Goal: Find contact information: Find contact information

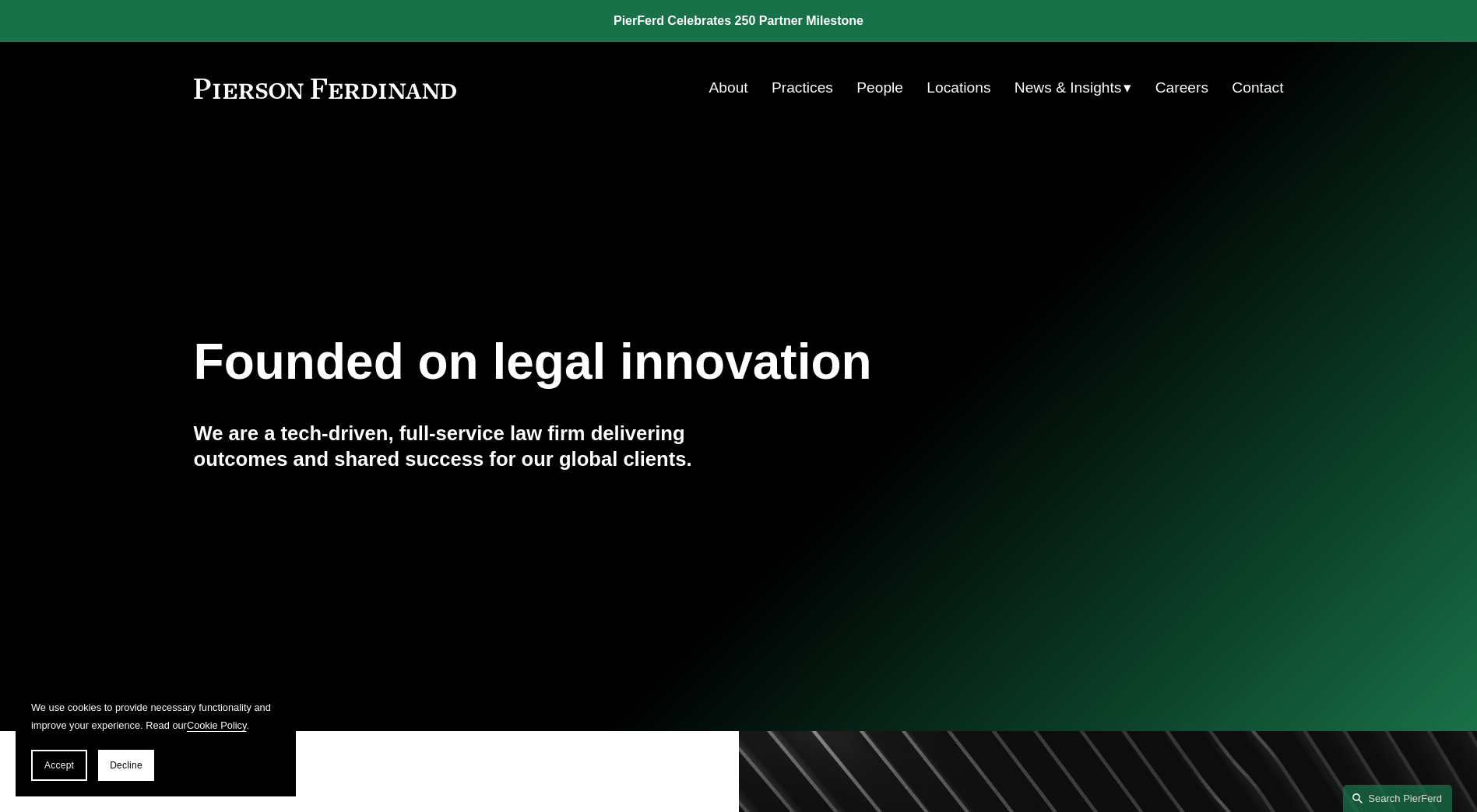
click at [808, 90] on link "Practices" at bounding box center [802, 88] width 62 height 30
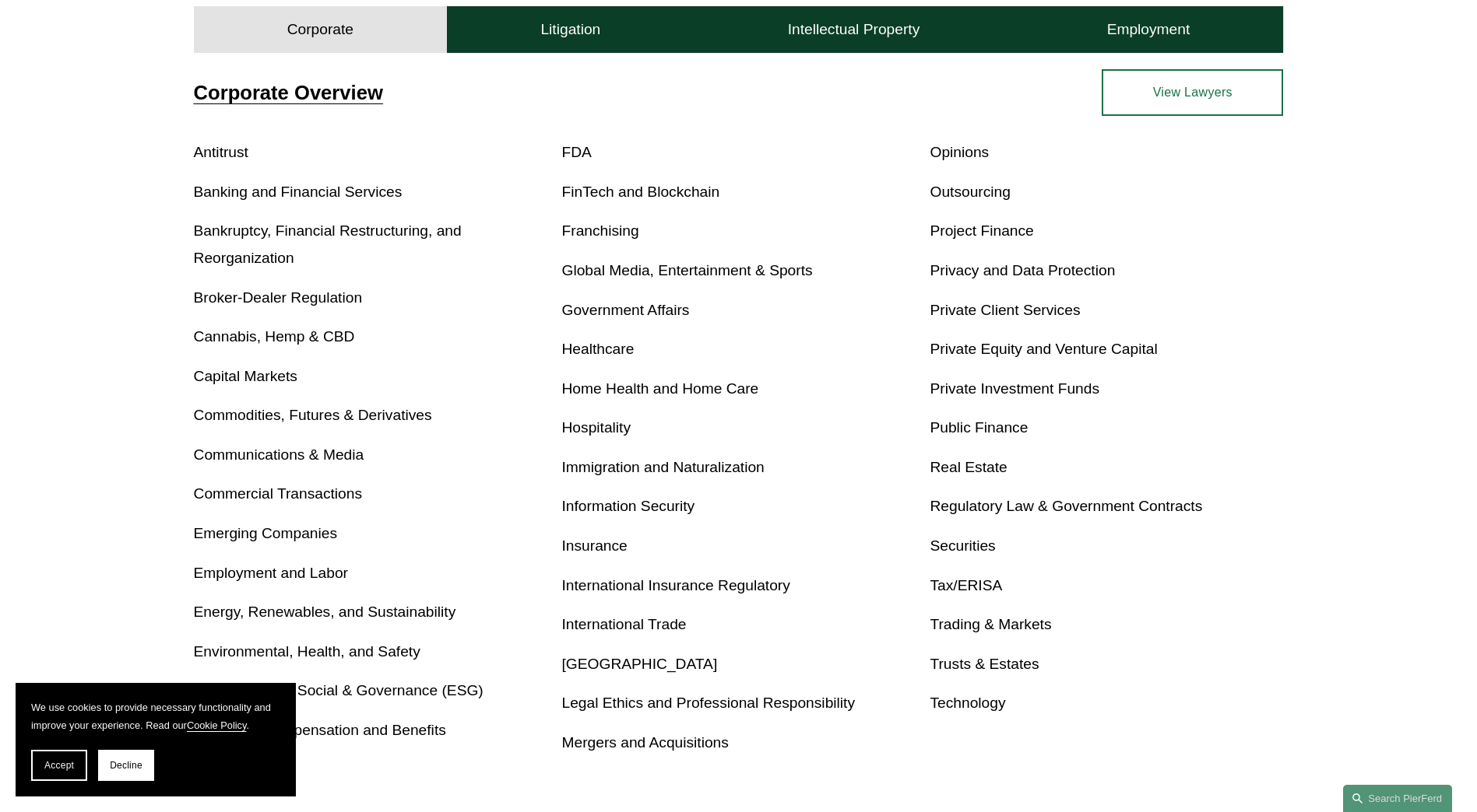
scroll to position [570, 0]
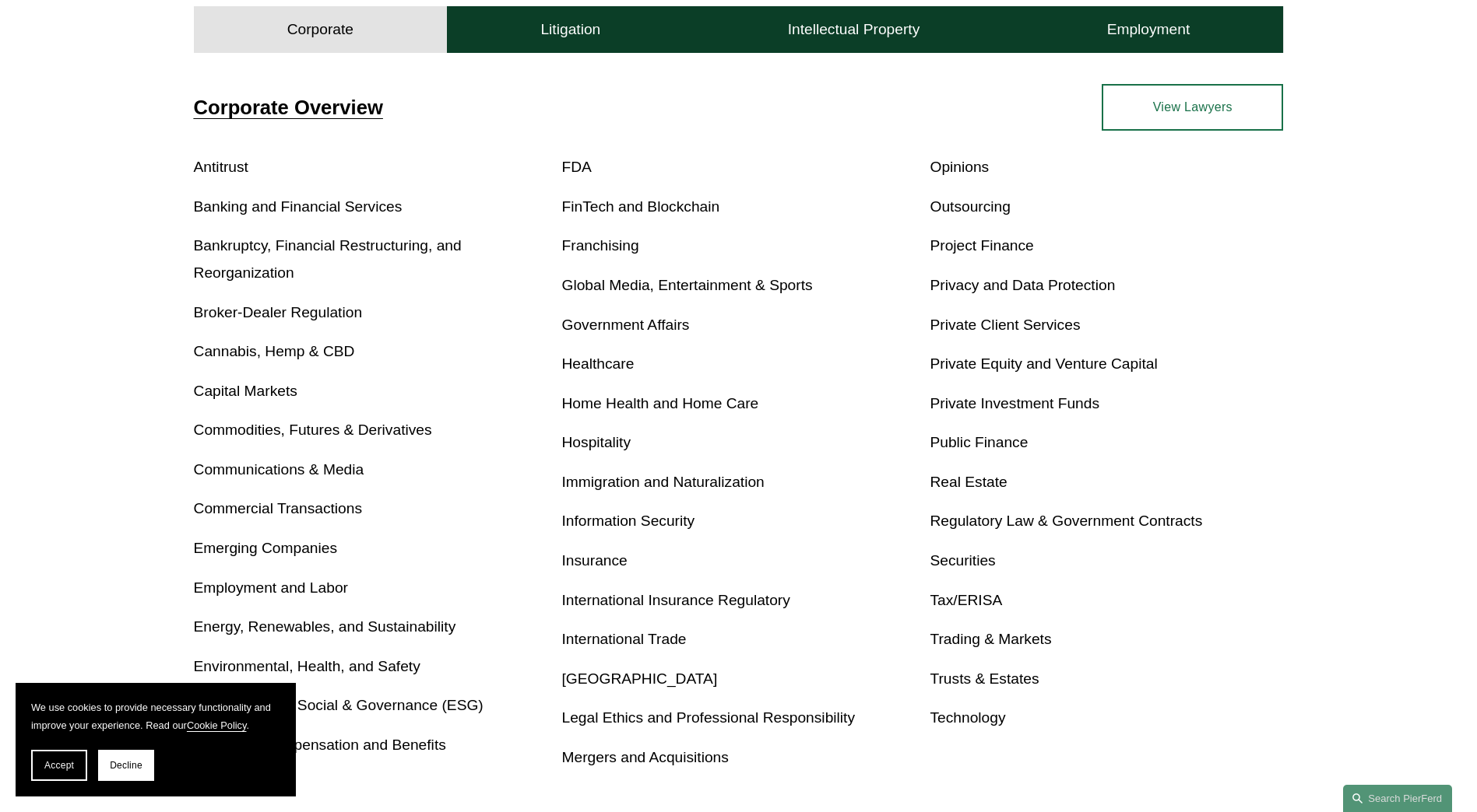
click at [1001, 363] on link "Private Equity and Venture Capital" at bounding box center [1043, 363] width 228 height 16
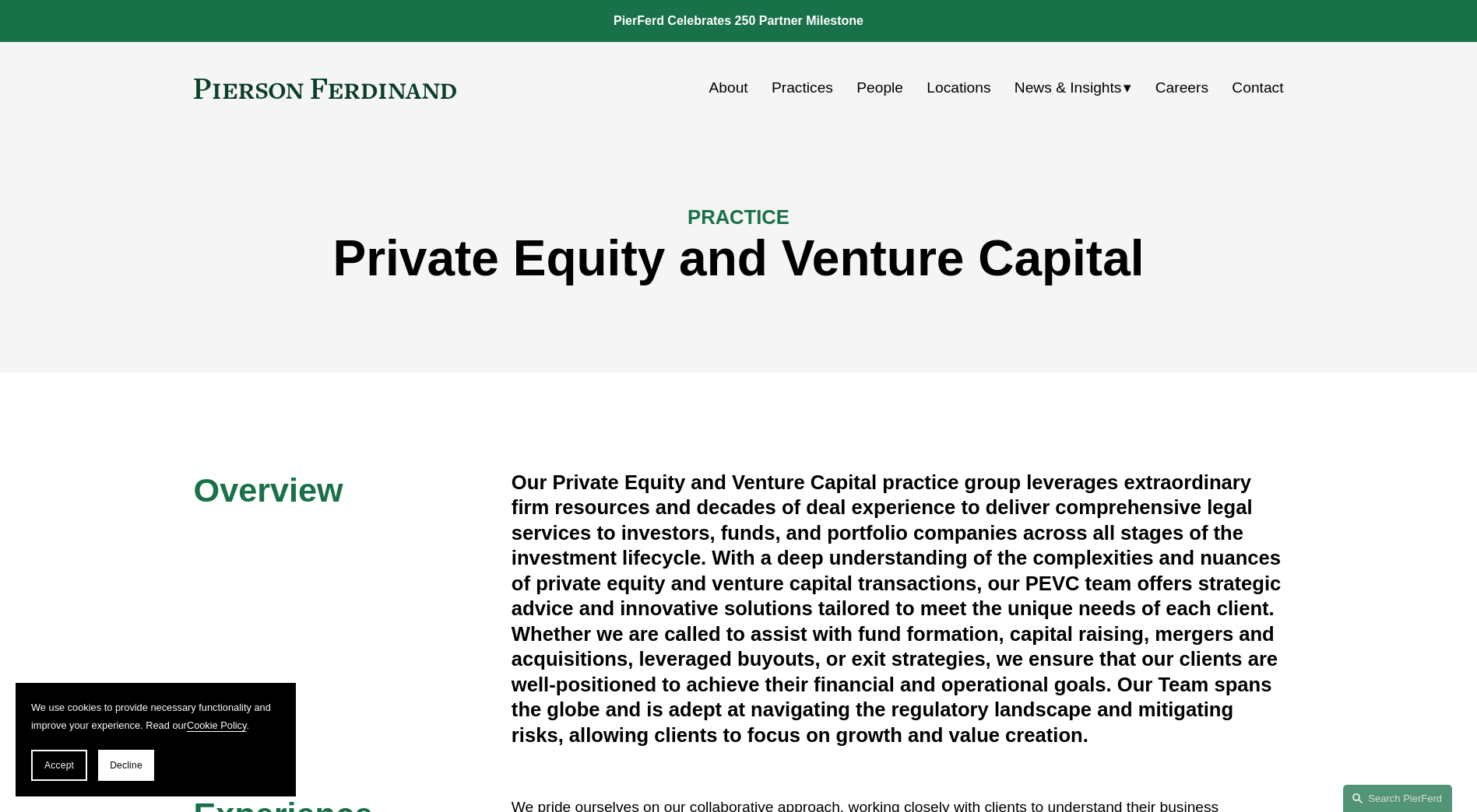
click at [881, 88] on link "People" at bounding box center [879, 88] width 46 height 30
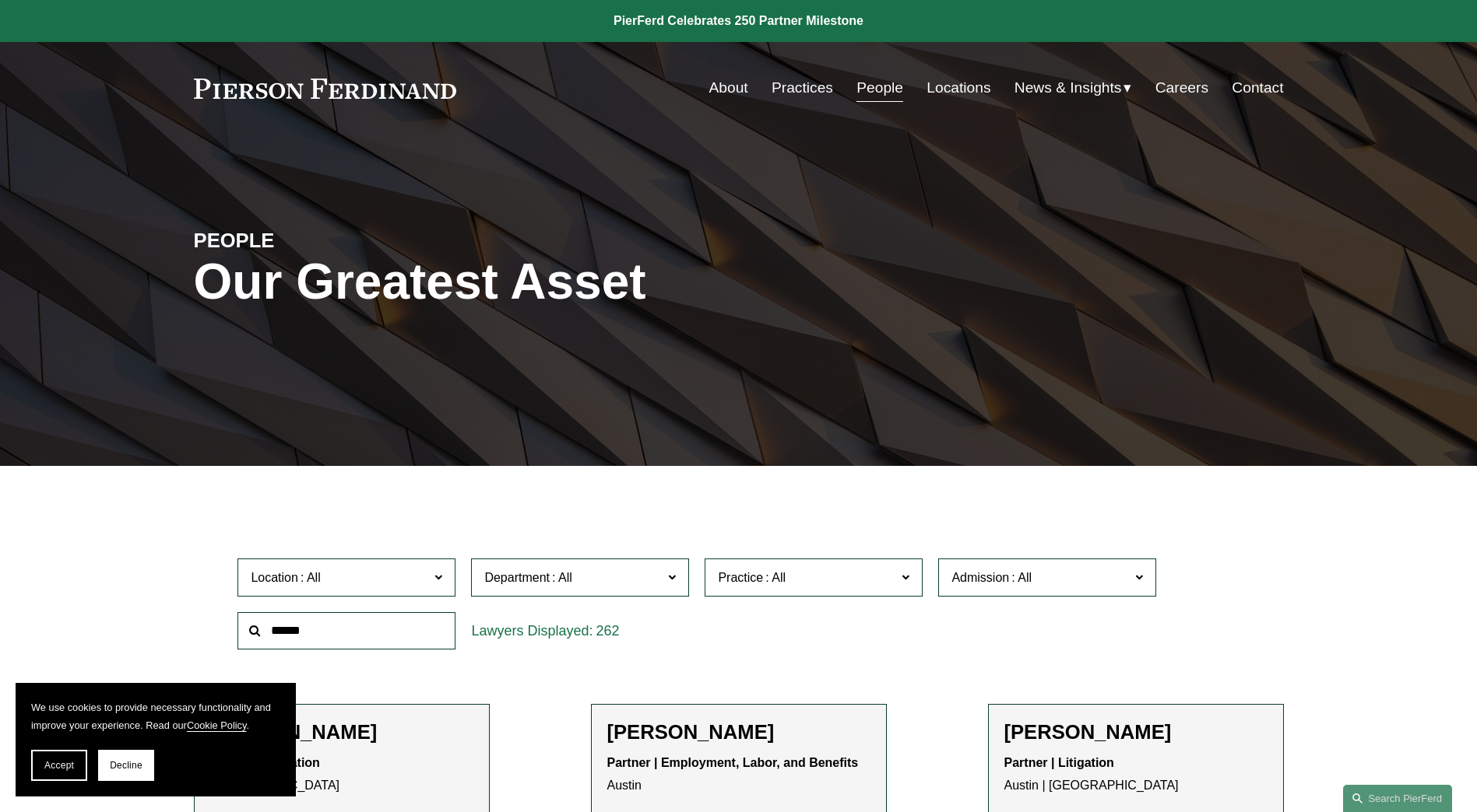
click at [384, 570] on span "Location" at bounding box center [339, 577] width 178 height 21
click at [123, 766] on span "Decline" at bounding box center [125, 766] width 33 height 11
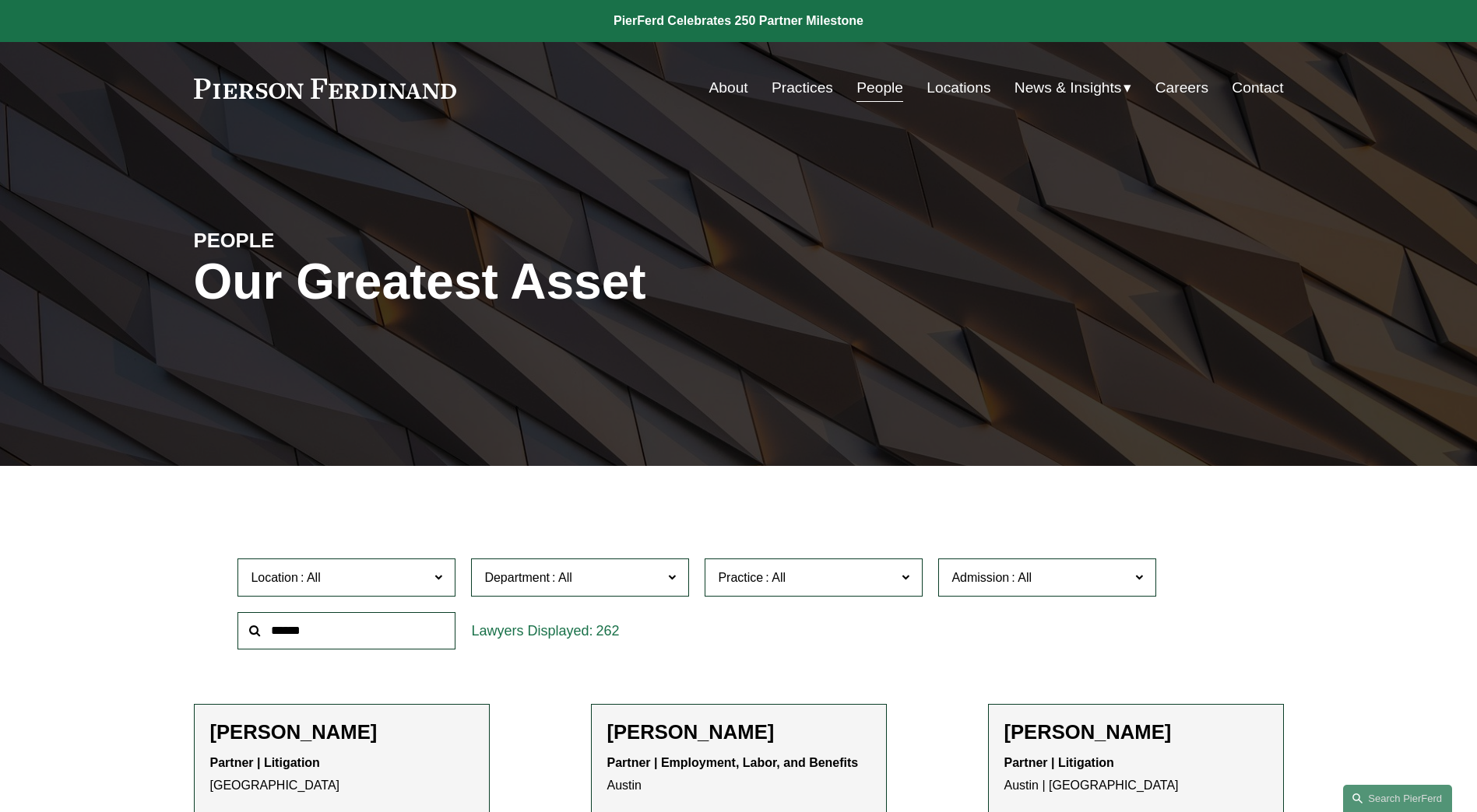
scroll to position [311, 0]
click at [0, 0] on link "Dallas" at bounding box center [0, 0] width 0 height 0
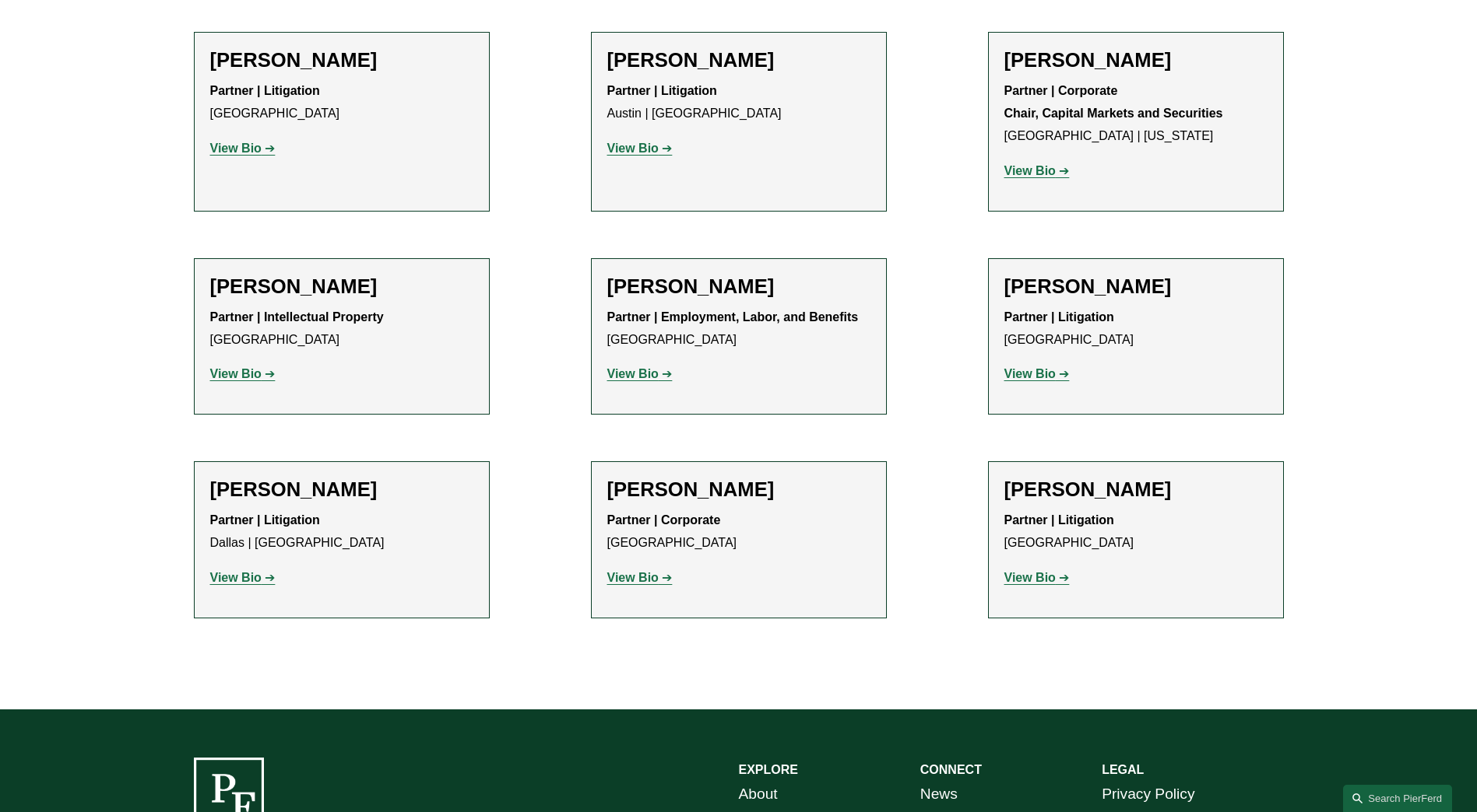
scroll to position [674, 0]
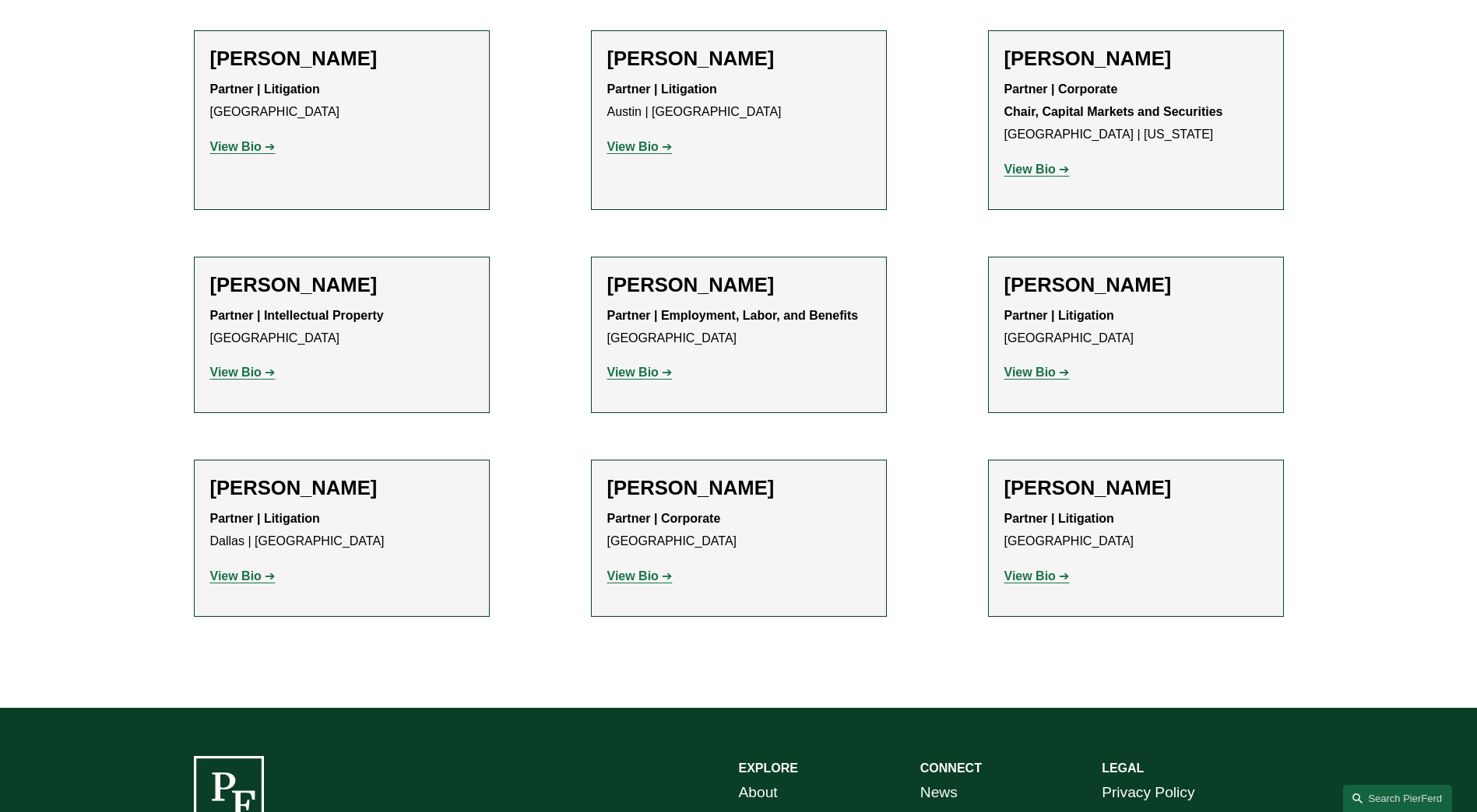
drag, startPoint x: 637, startPoint y: 490, endPoint x: 610, endPoint y: 574, distance: 88.2
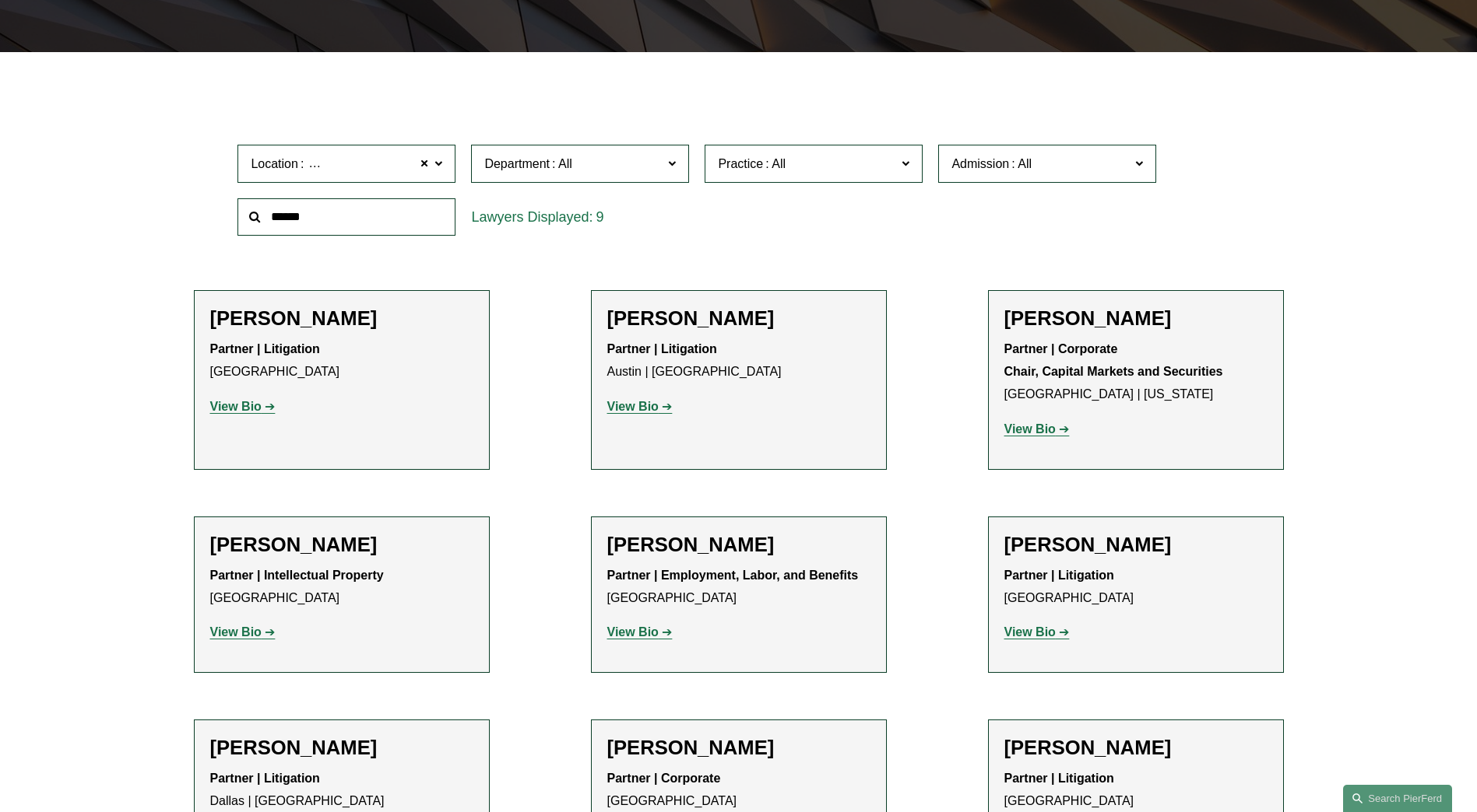
scroll to position [51, 0]
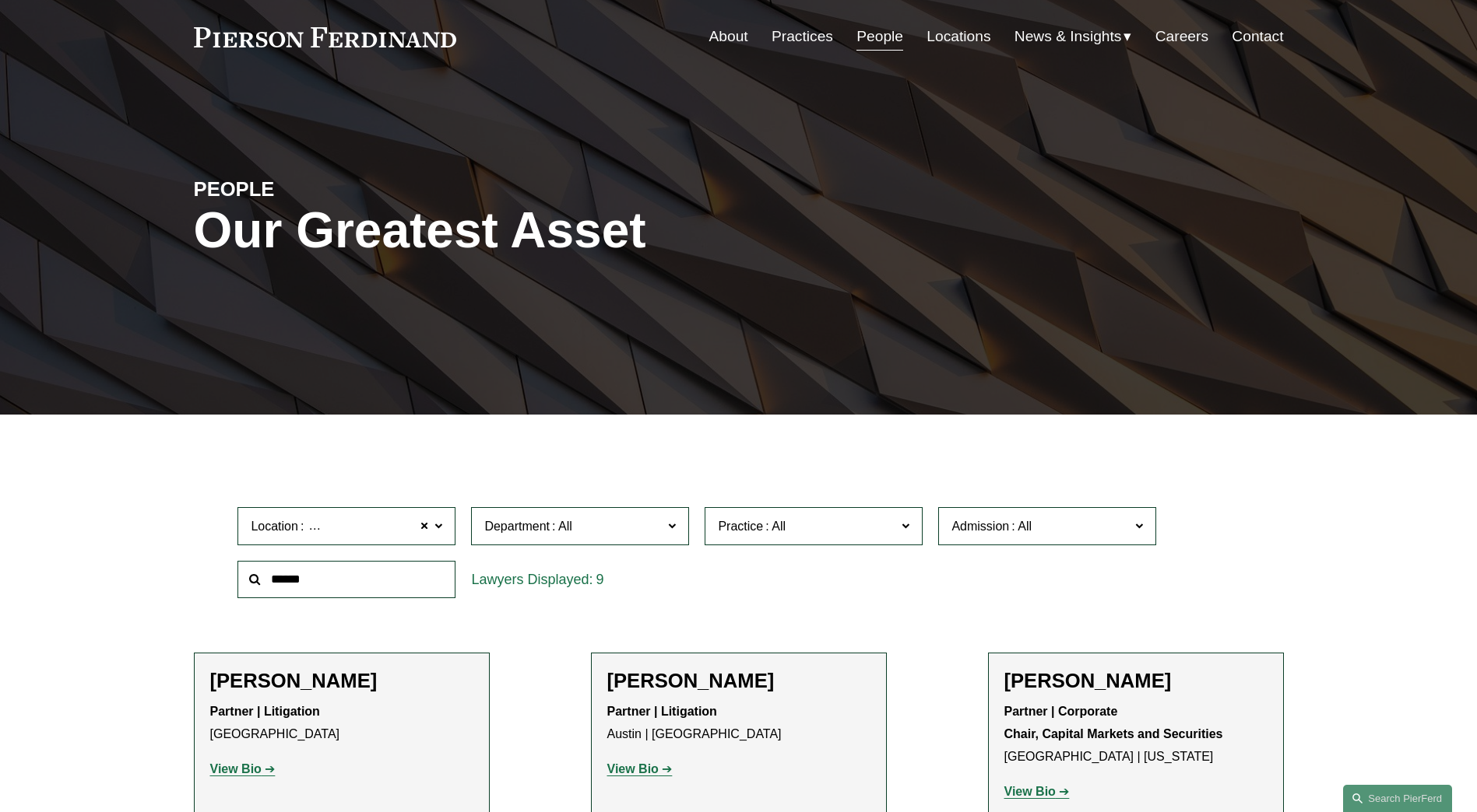
click at [441, 528] on span at bounding box center [439, 525] width 8 height 20
click at [419, 530] on span "Location Dallas" at bounding box center [339, 526] width 178 height 21
click at [426, 530] on span at bounding box center [424, 525] width 10 height 20
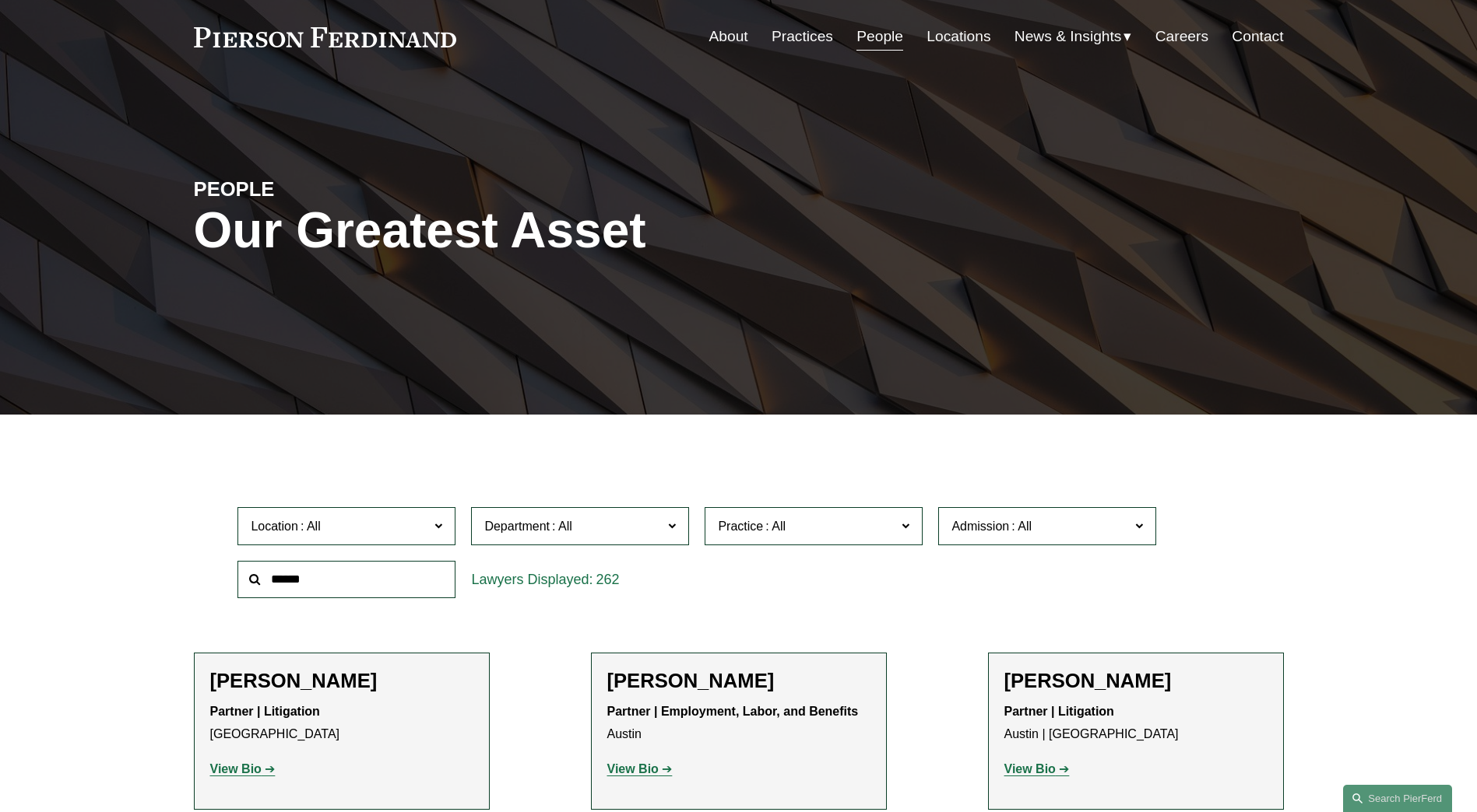
click at [446, 521] on label "Location" at bounding box center [346, 526] width 218 height 38
click at [0, 0] on link "Tampa" at bounding box center [0, 0] width 0 height 0
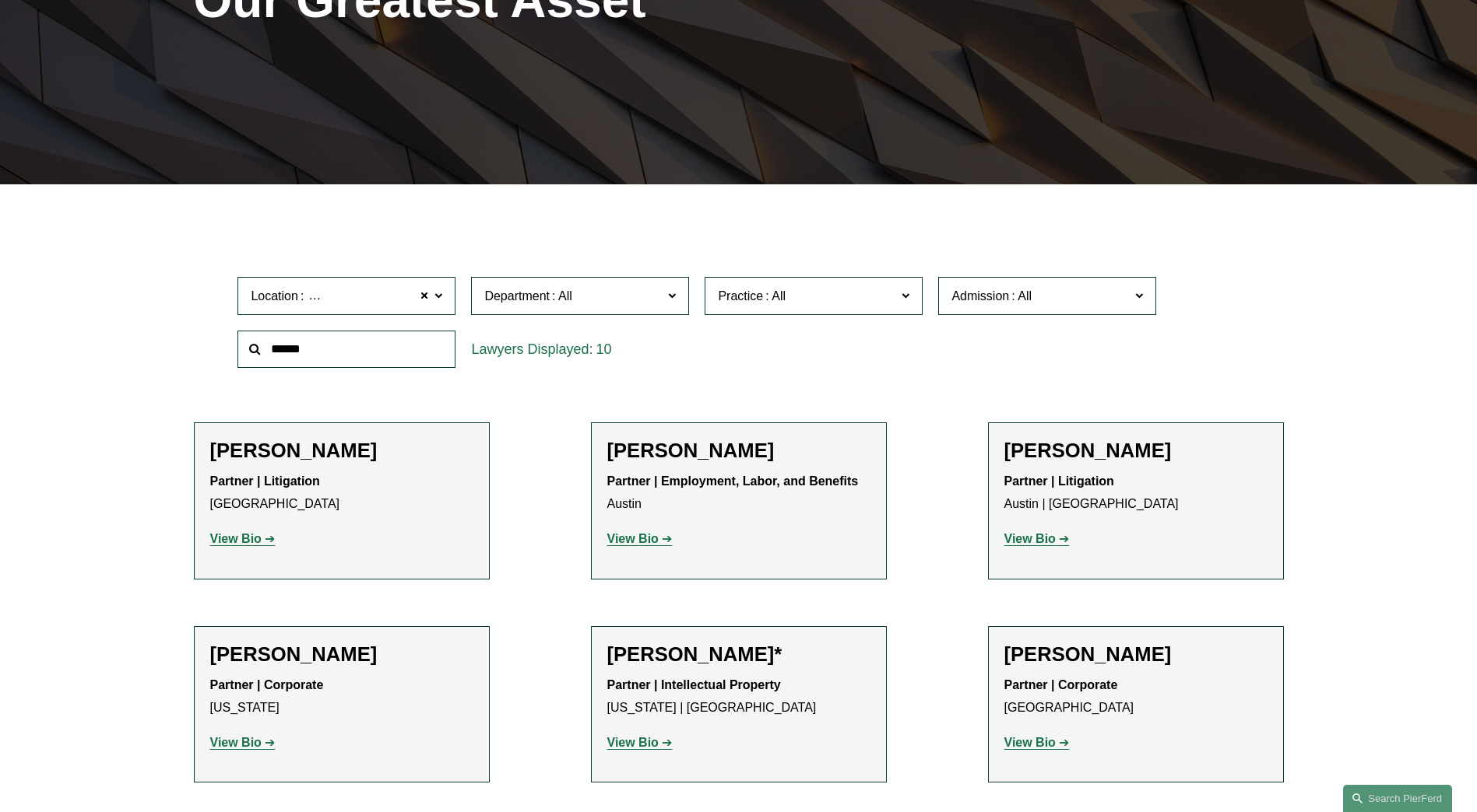
scroll to position [311, 0]
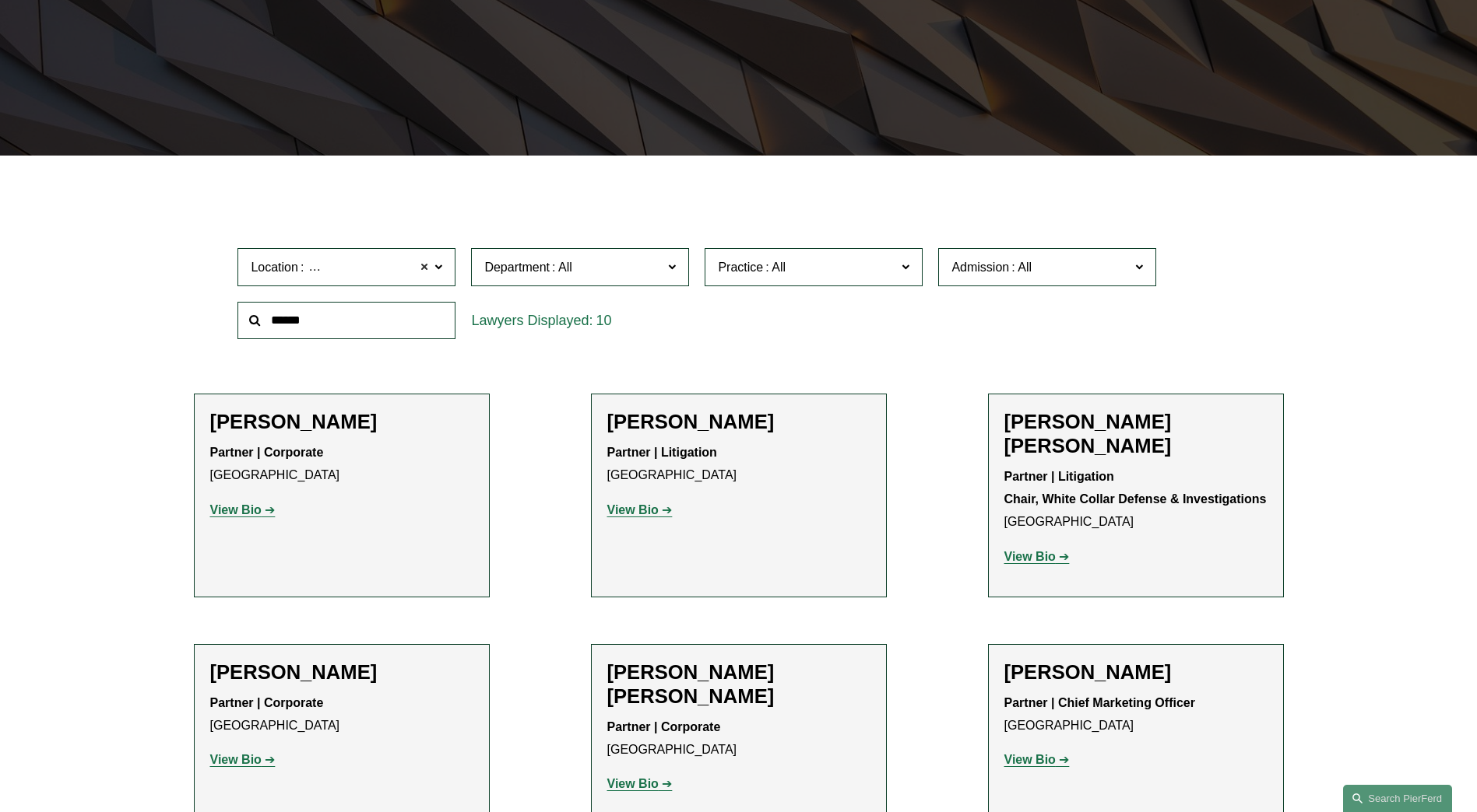
click at [427, 266] on span at bounding box center [424, 267] width 10 height 20
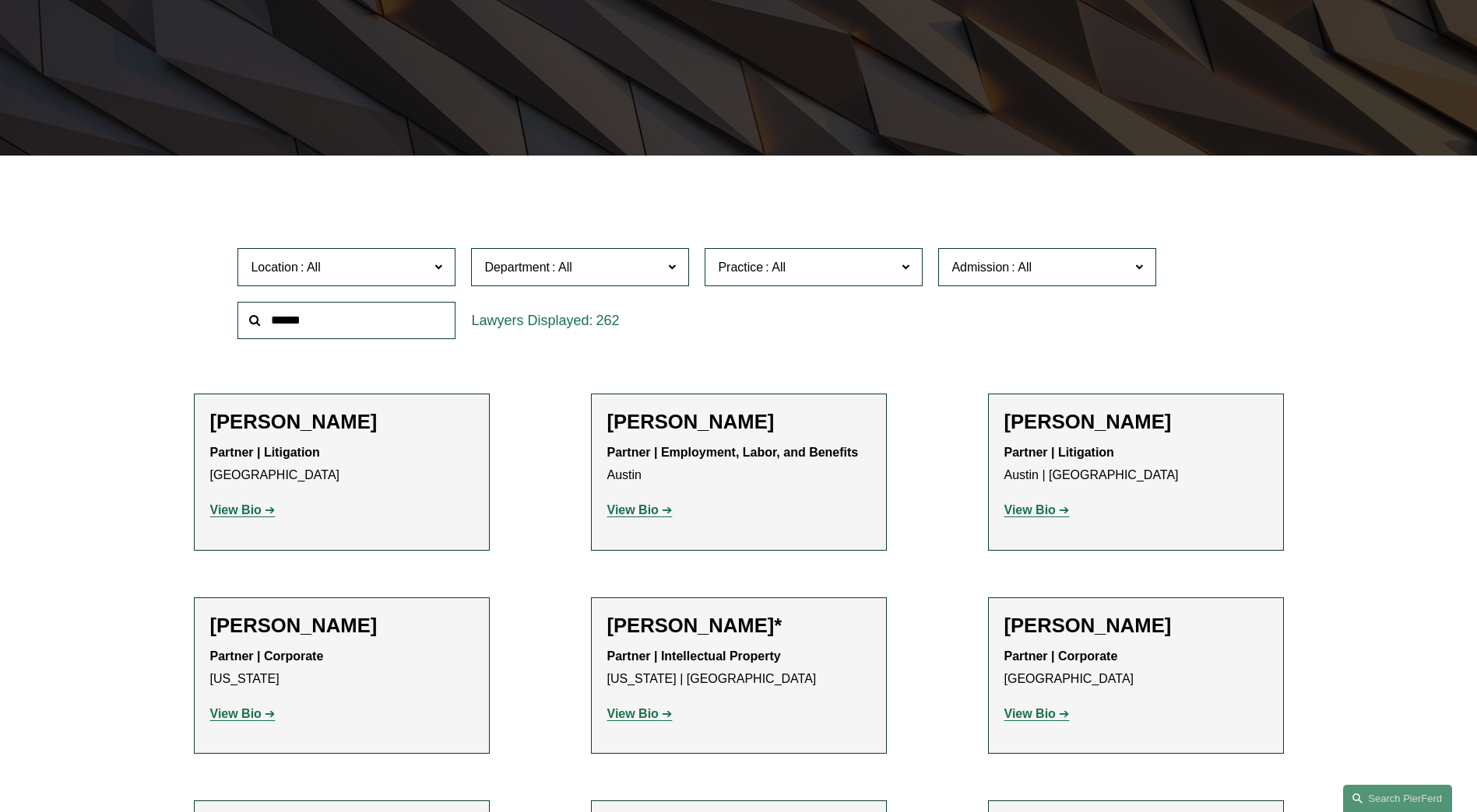
click at [445, 266] on label "Location" at bounding box center [346, 267] width 218 height 38
click at [0, 0] on link "Austin" at bounding box center [0, 0] width 0 height 0
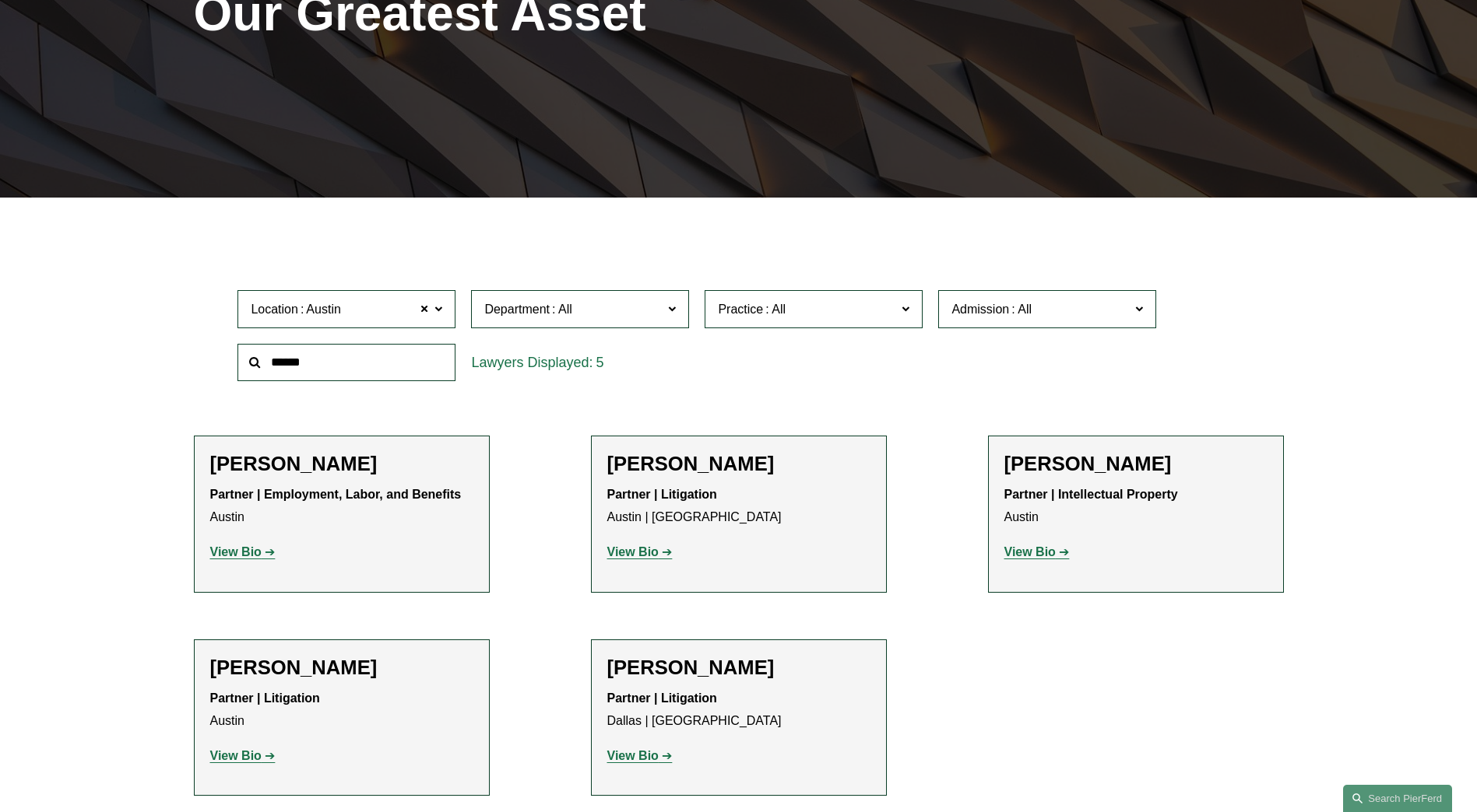
scroll to position [259, 0]
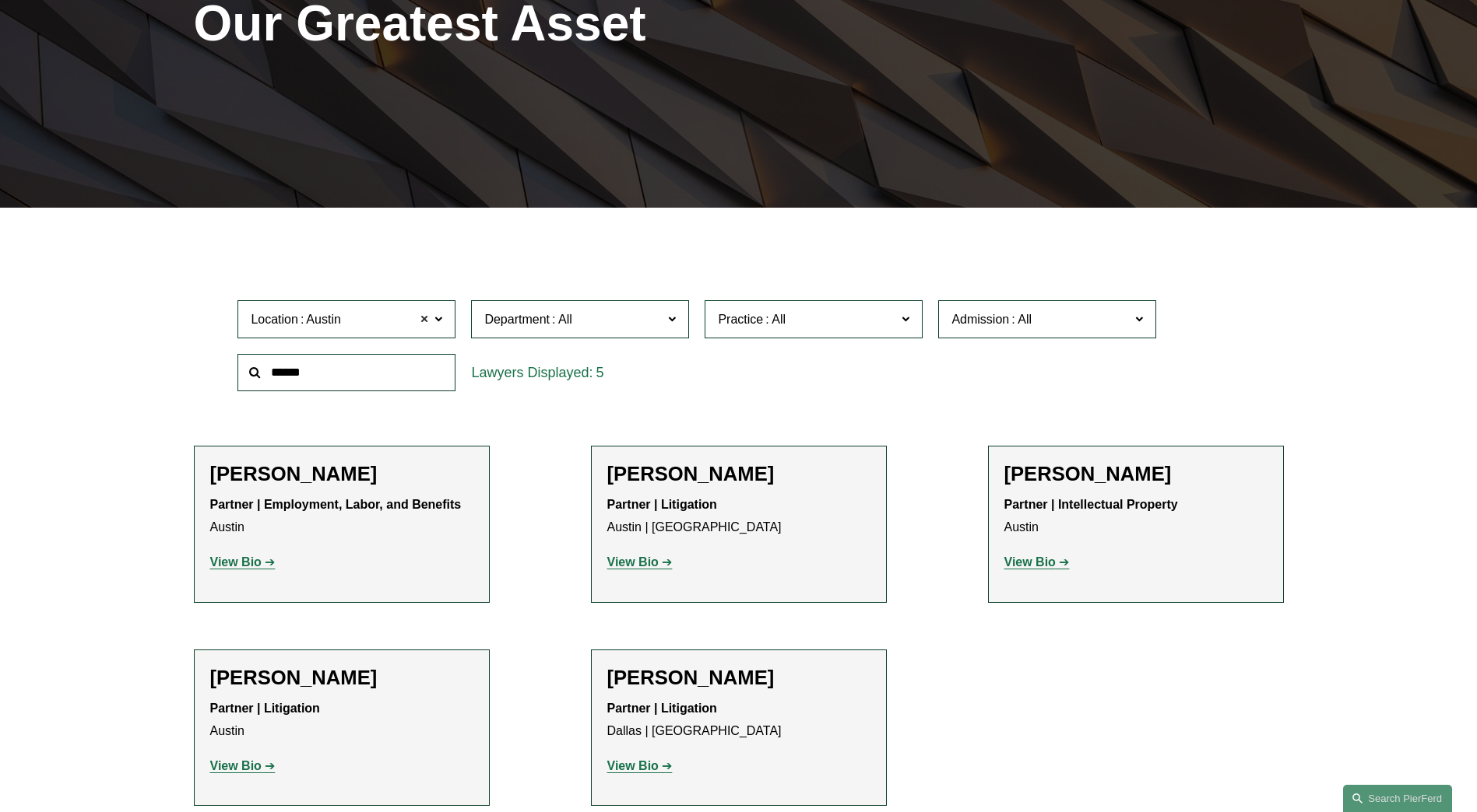
click at [428, 322] on span at bounding box center [424, 319] width 10 height 20
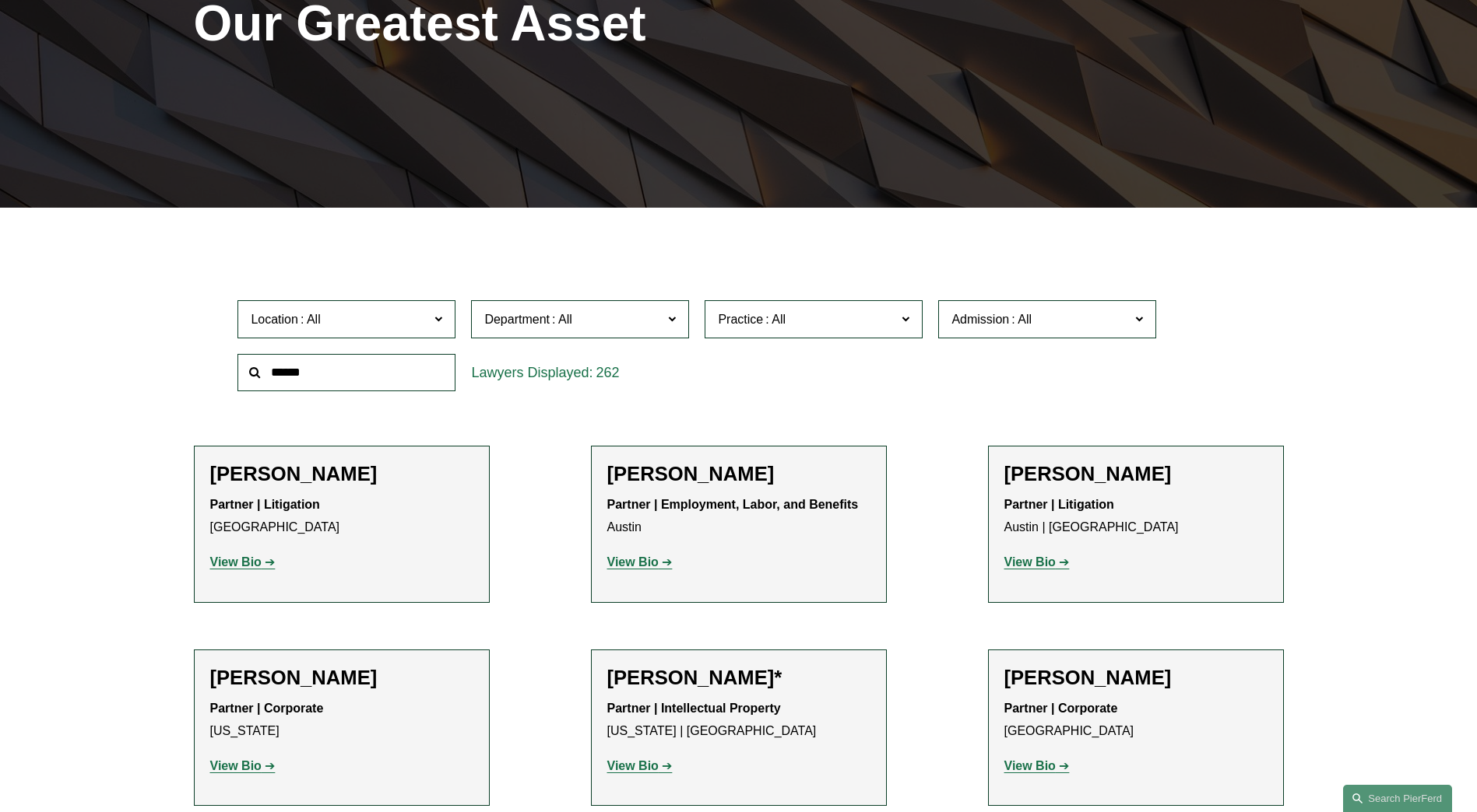
click at [440, 319] on span at bounding box center [439, 318] width 8 height 20
click at [0, 0] on link "Dallas" at bounding box center [0, 0] width 0 height 0
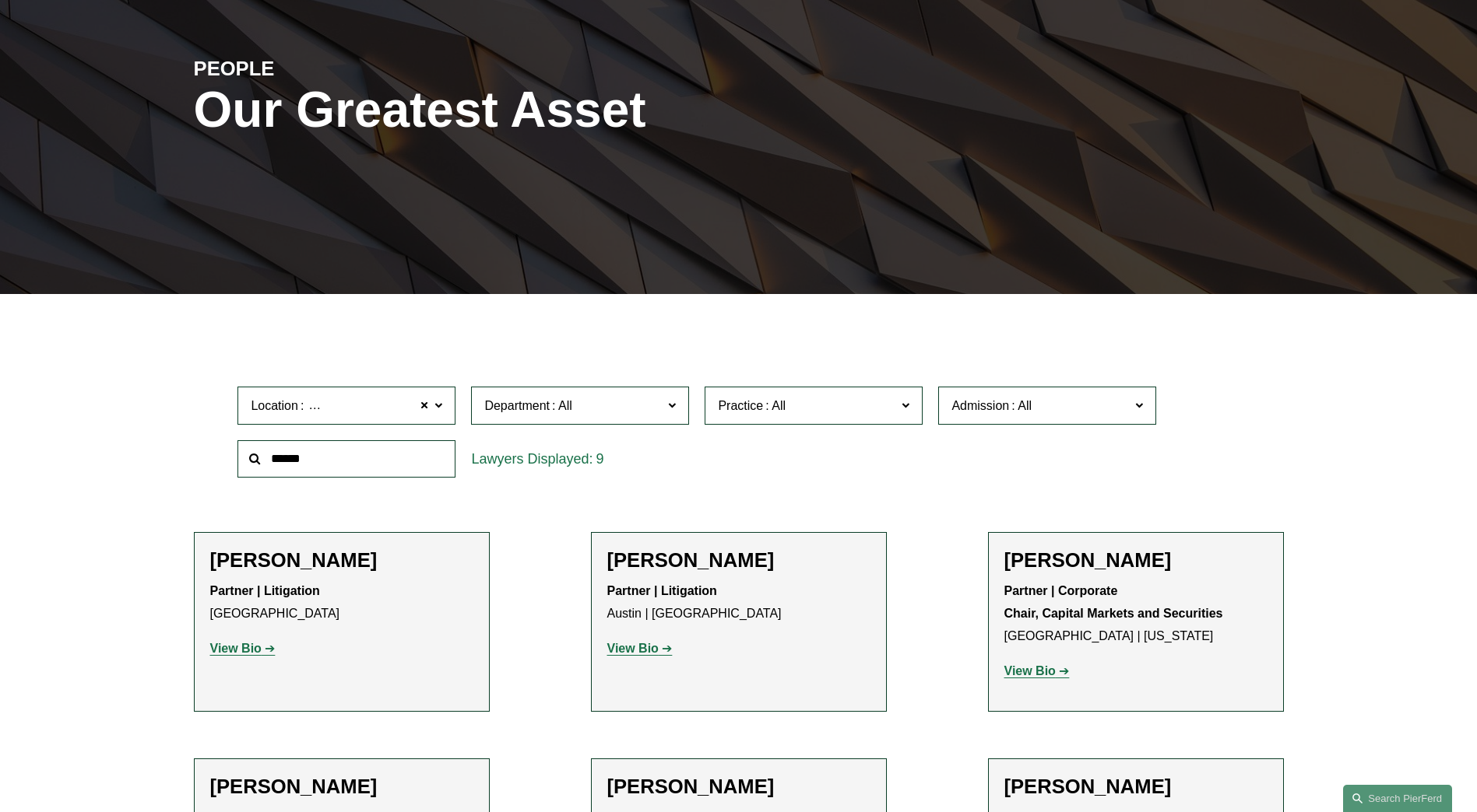
scroll to position [155, 0]
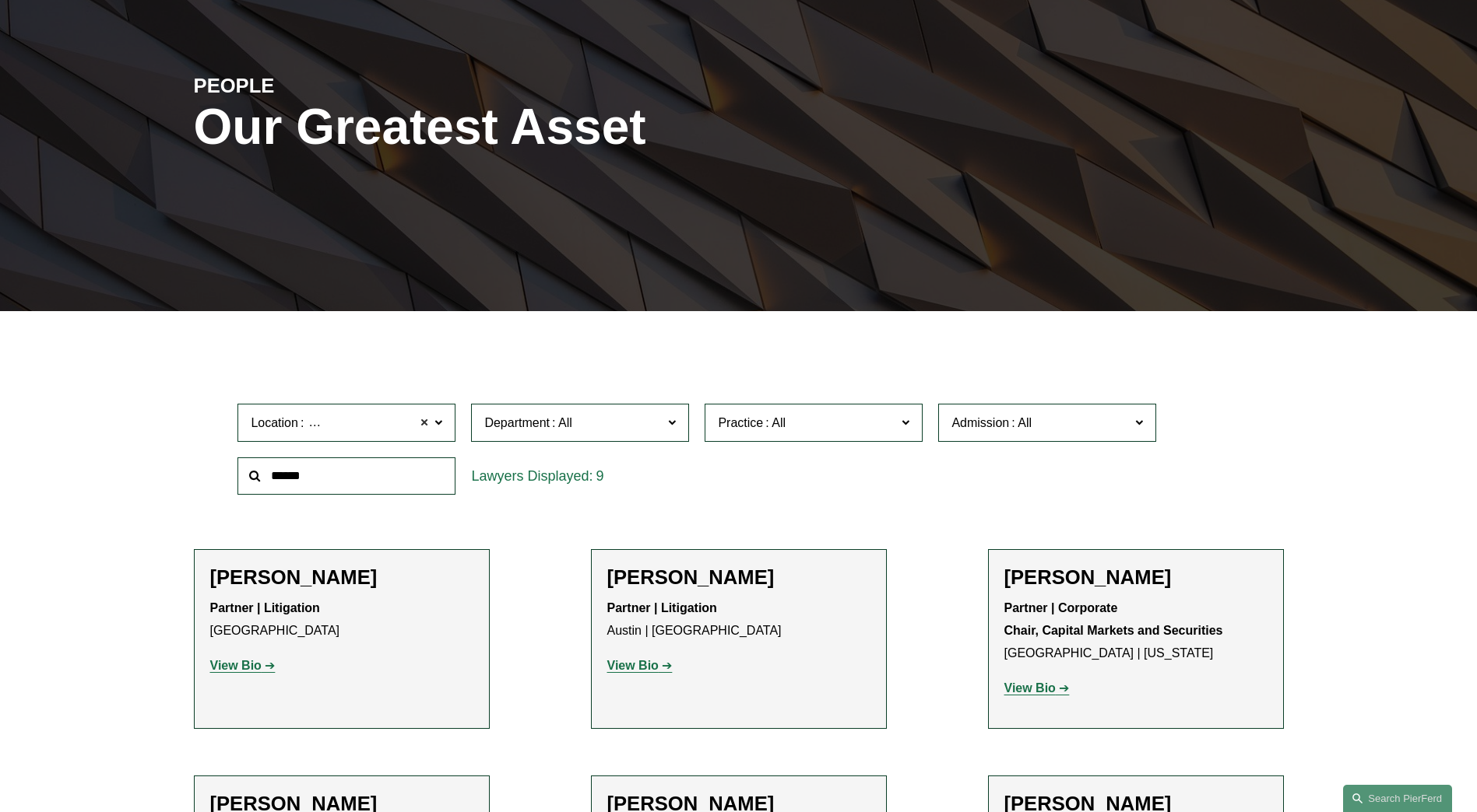
click at [424, 420] on span at bounding box center [424, 422] width 10 height 20
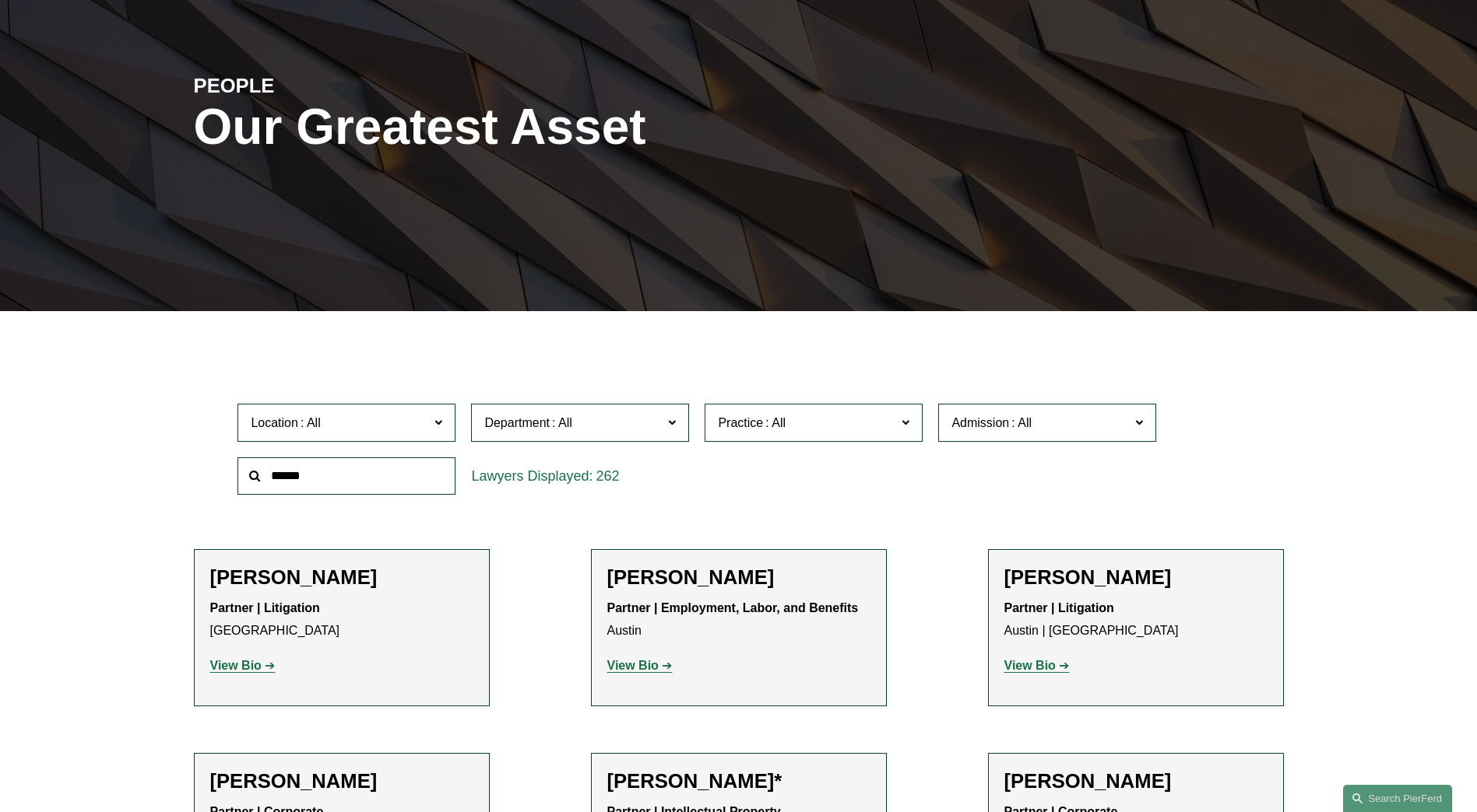
click at [439, 420] on span at bounding box center [439, 422] width 8 height 20
click at [0, 0] on link "Houston" at bounding box center [0, 0] width 0 height 0
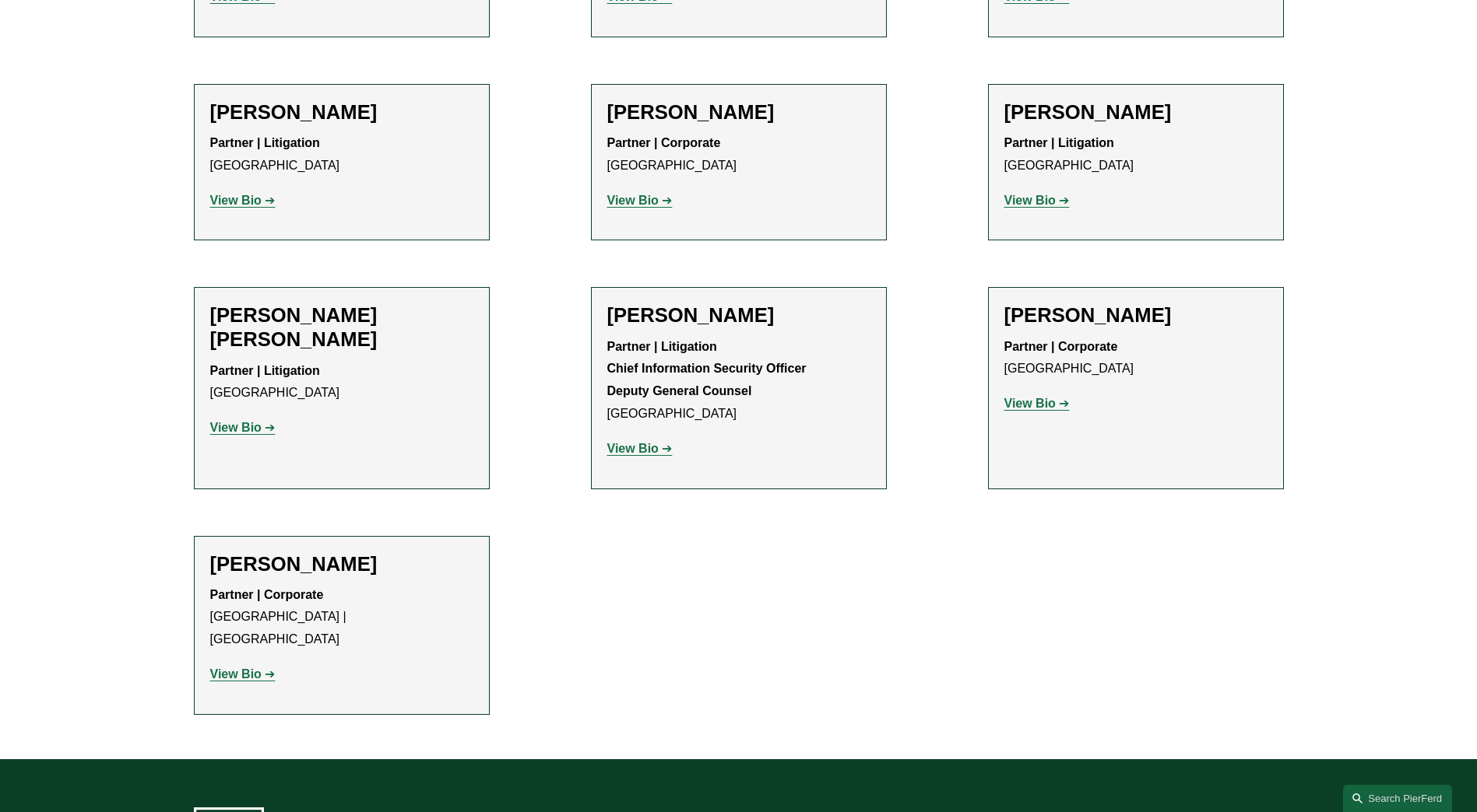
scroll to position [881, 0]
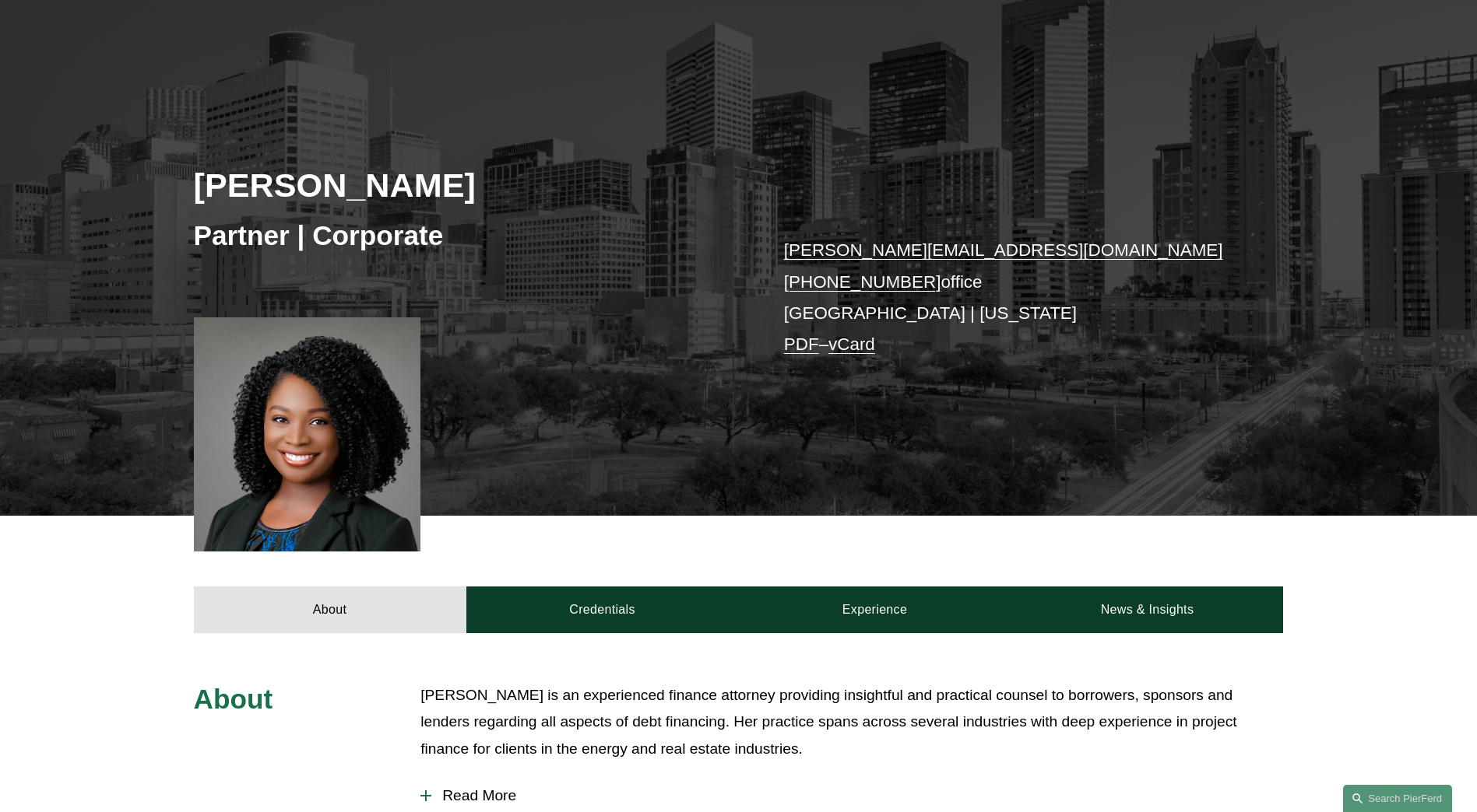
scroll to position [104, 0]
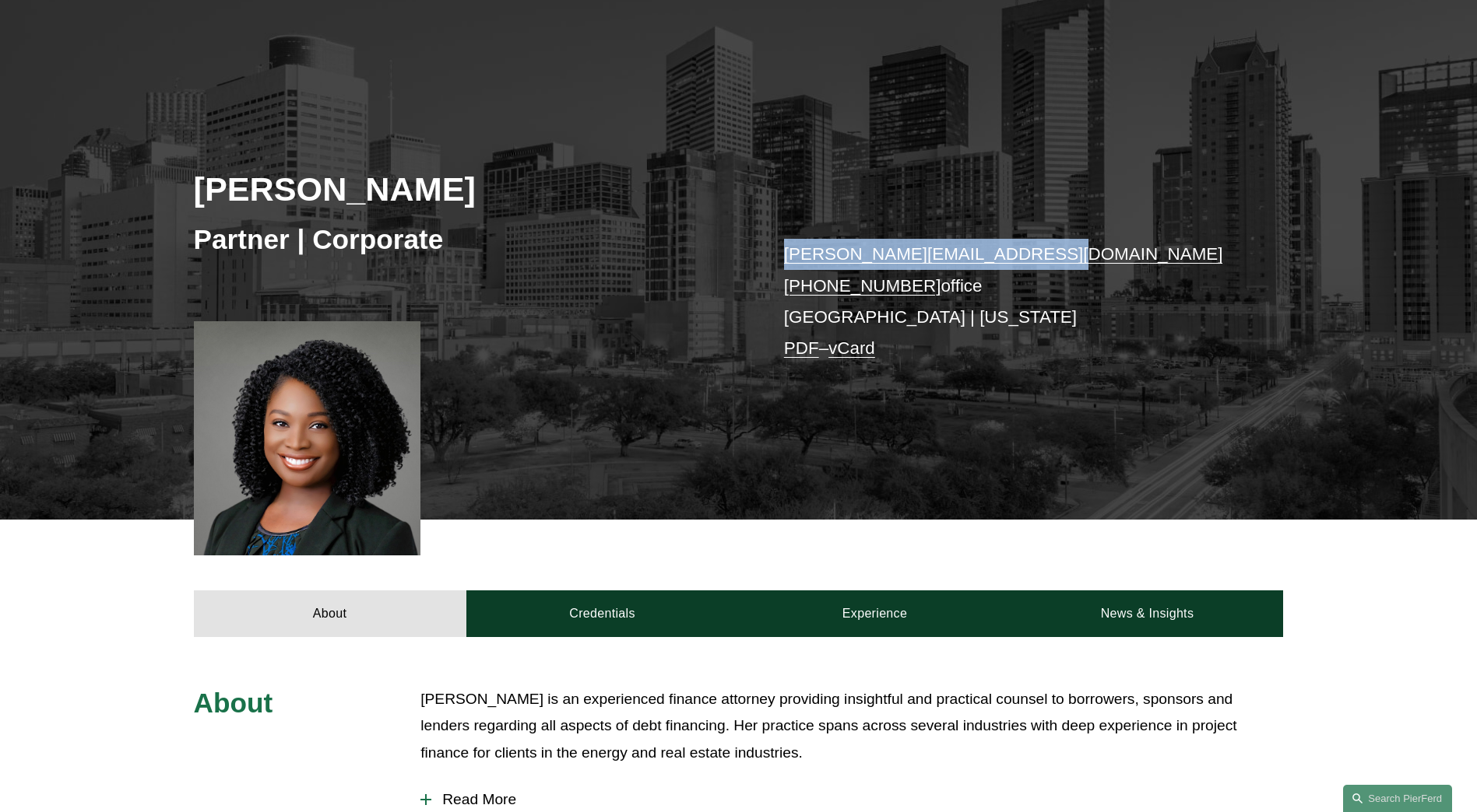
drag, startPoint x: 776, startPoint y: 254, endPoint x: 1026, endPoint y: 267, distance: 250.3
click at [1026, 267] on div "[PERSON_NAME] Partner | Corporate [PERSON_NAME][EMAIL_ADDRESS][DOMAIN_NAME] [PH…" at bounding box center [738, 298] width 1477 height 445
copy link "[PERSON_NAME][EMAIL_ADDRESS][DOMAIN_NAME]"
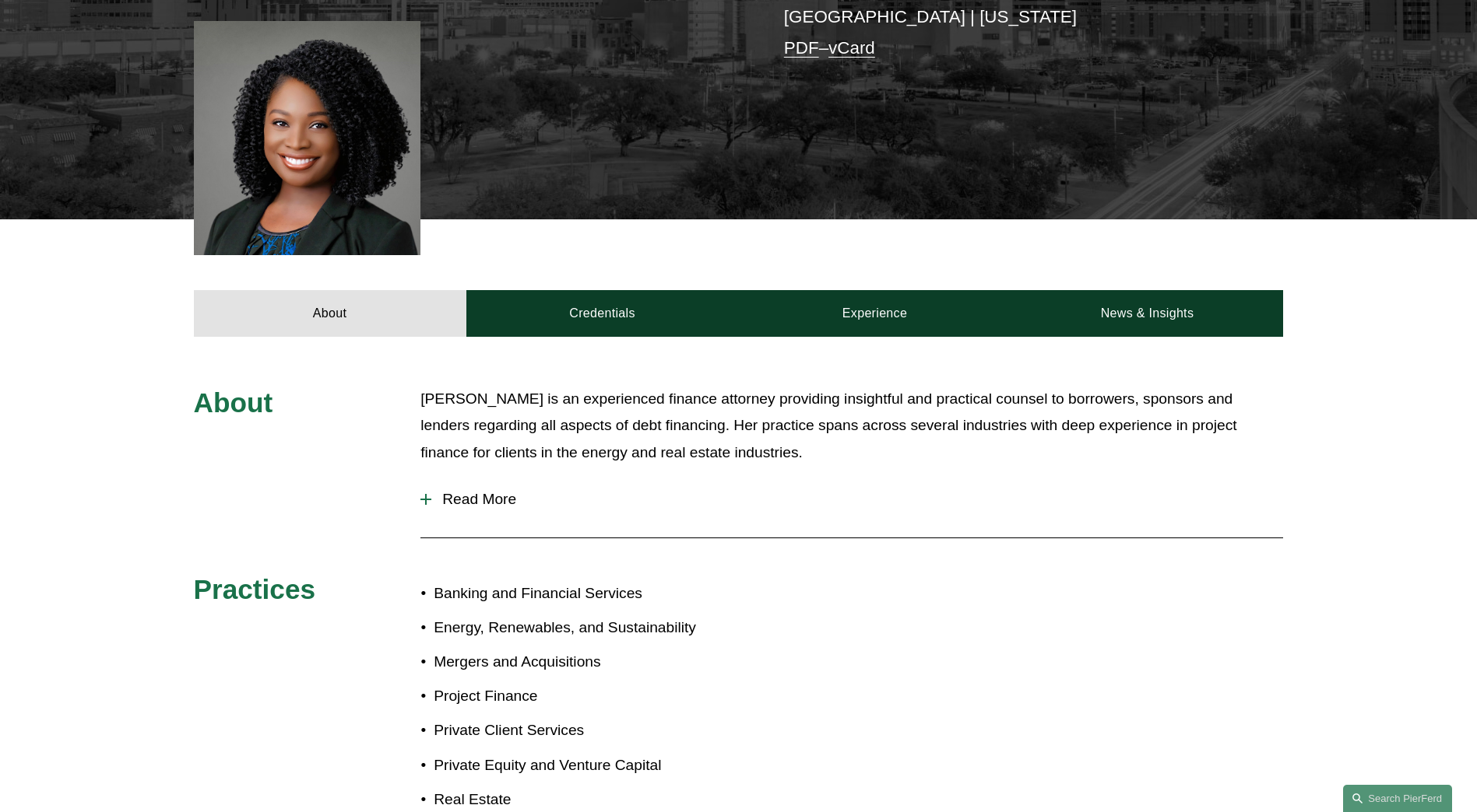
scroll to position [414, 0]
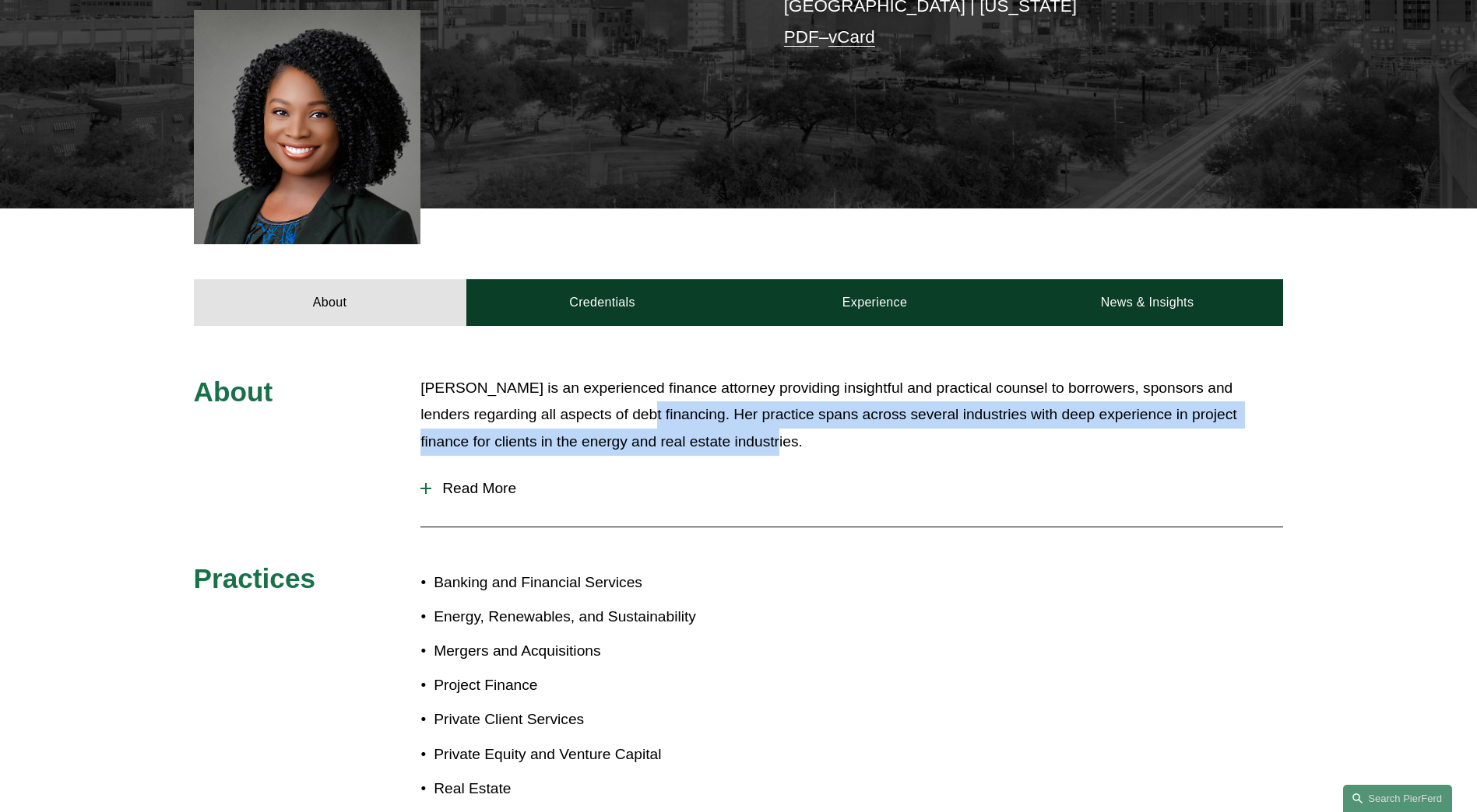
drag, startPoint x: 638, startPoint y: 439, endPoint x: 560, endPoint y: 416, distance: 81.3
click at [560, 416] on p "[PERSON_NAME] is an experienced finance attorney providing insightful and pract…" at bounding box center [852, 415] width 863 height 81
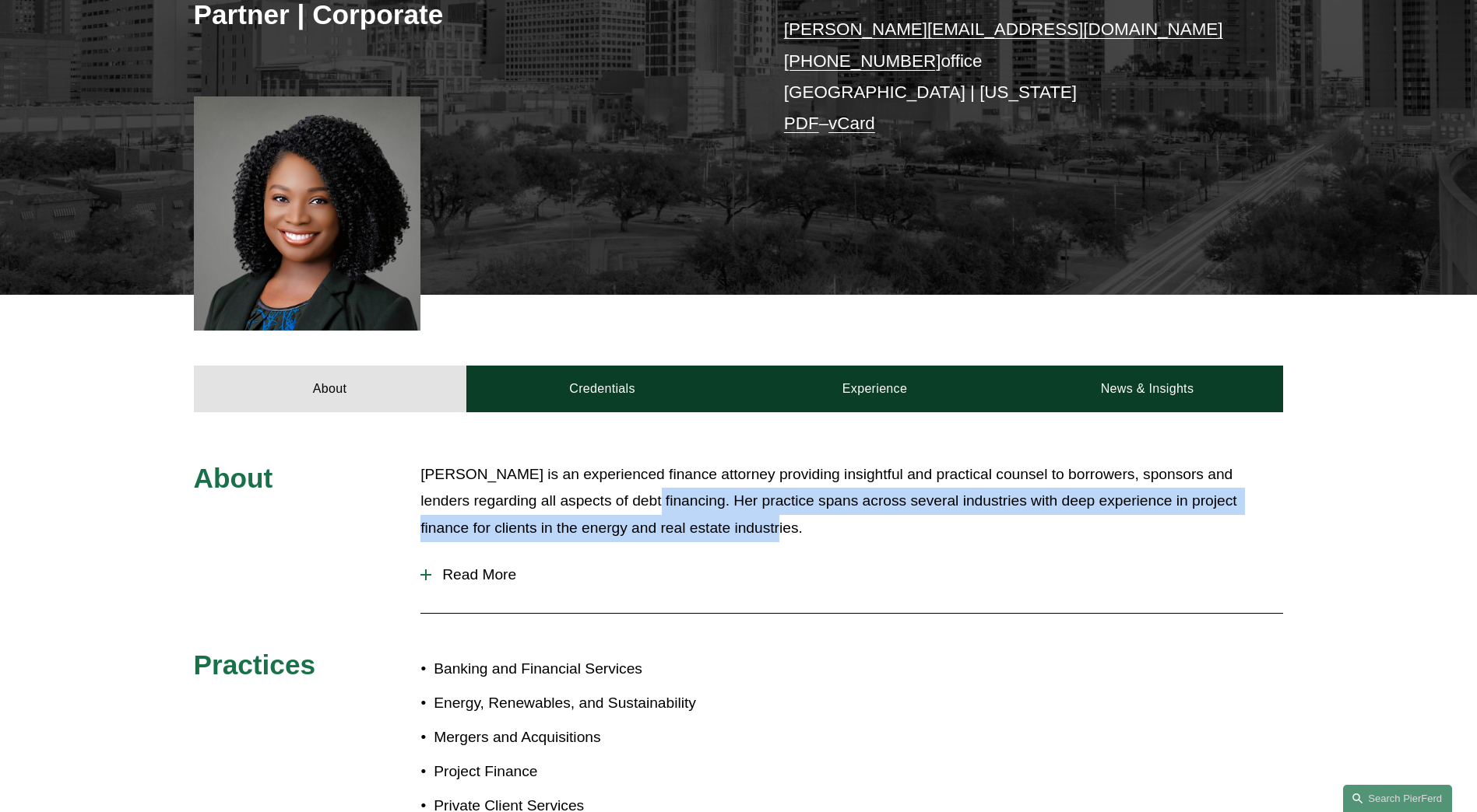
scroll to position [156, 0]
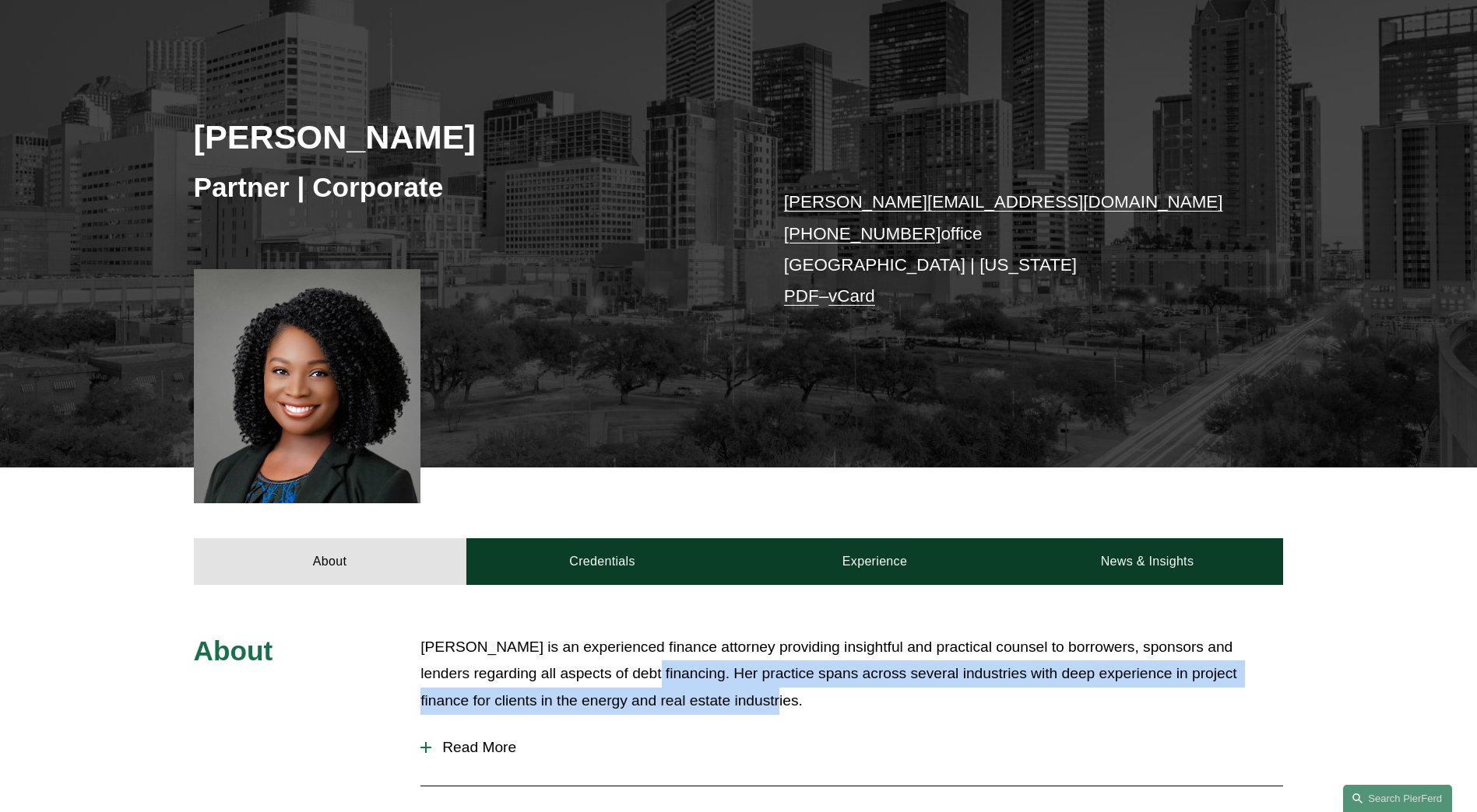
drag, startPoint x: 770, startPoint y: 229, endPoint x: 915, endPoint y: 238, distance: 145.3
click at [915, 238] on div "[PERSON_NAME] Partner | Corporate [PERSON_NAME][EMAIL_ADDRESS][DOMAIN_NAME] [PH…" at bounding box center [738, 245] width 1477 height 445
copy link "[PHONE_NUMBER]"
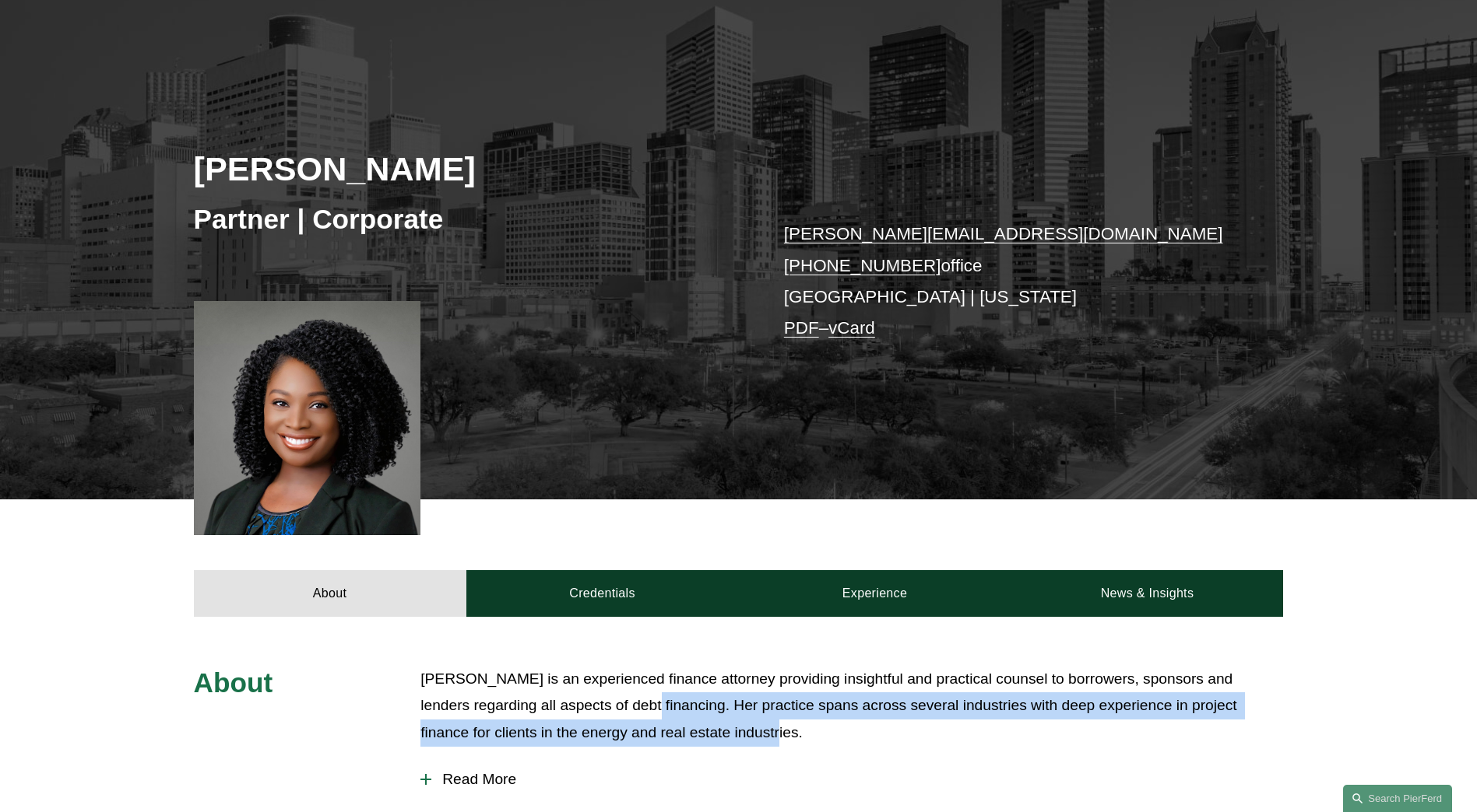
scroll to position [52, 0]
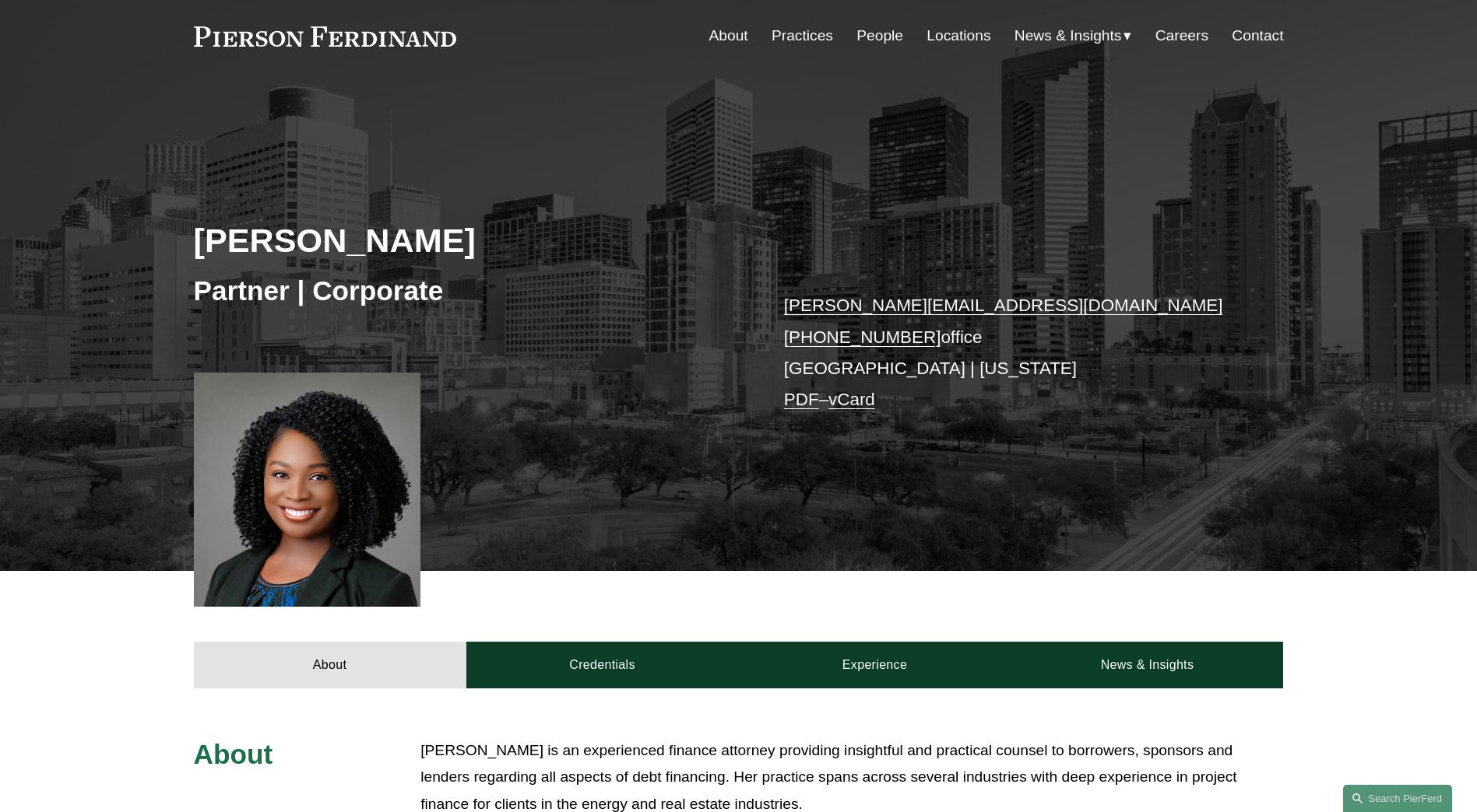
click at [560, 382] on div "[PERSON_NAME] Partner | Corporate [PERSON_NAME][EMAIL_ADDRESS][DOMAIN_NAME] [PH…" at bounding box center [738, 349] width 1477 height 445
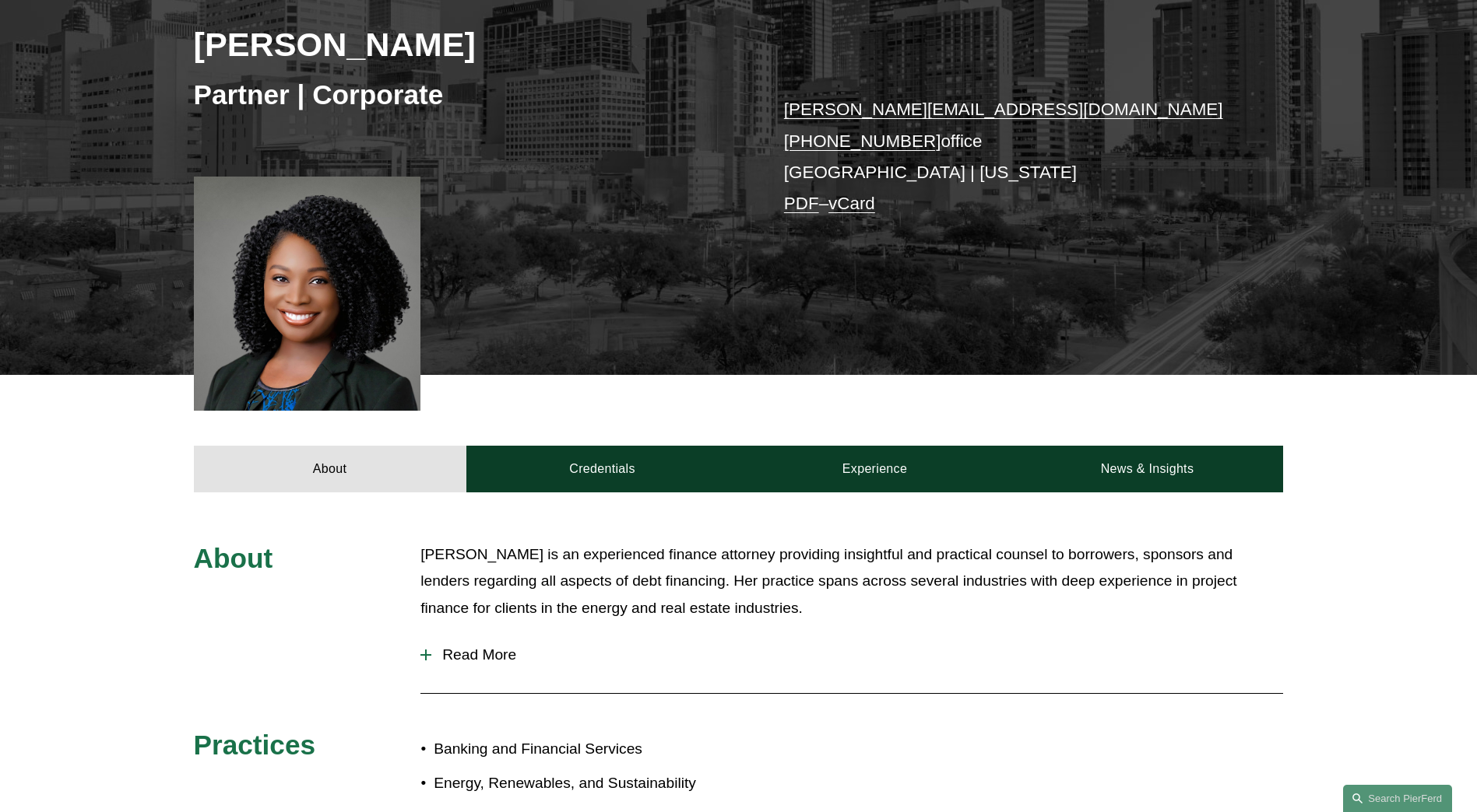
scroll to position [259, 0]
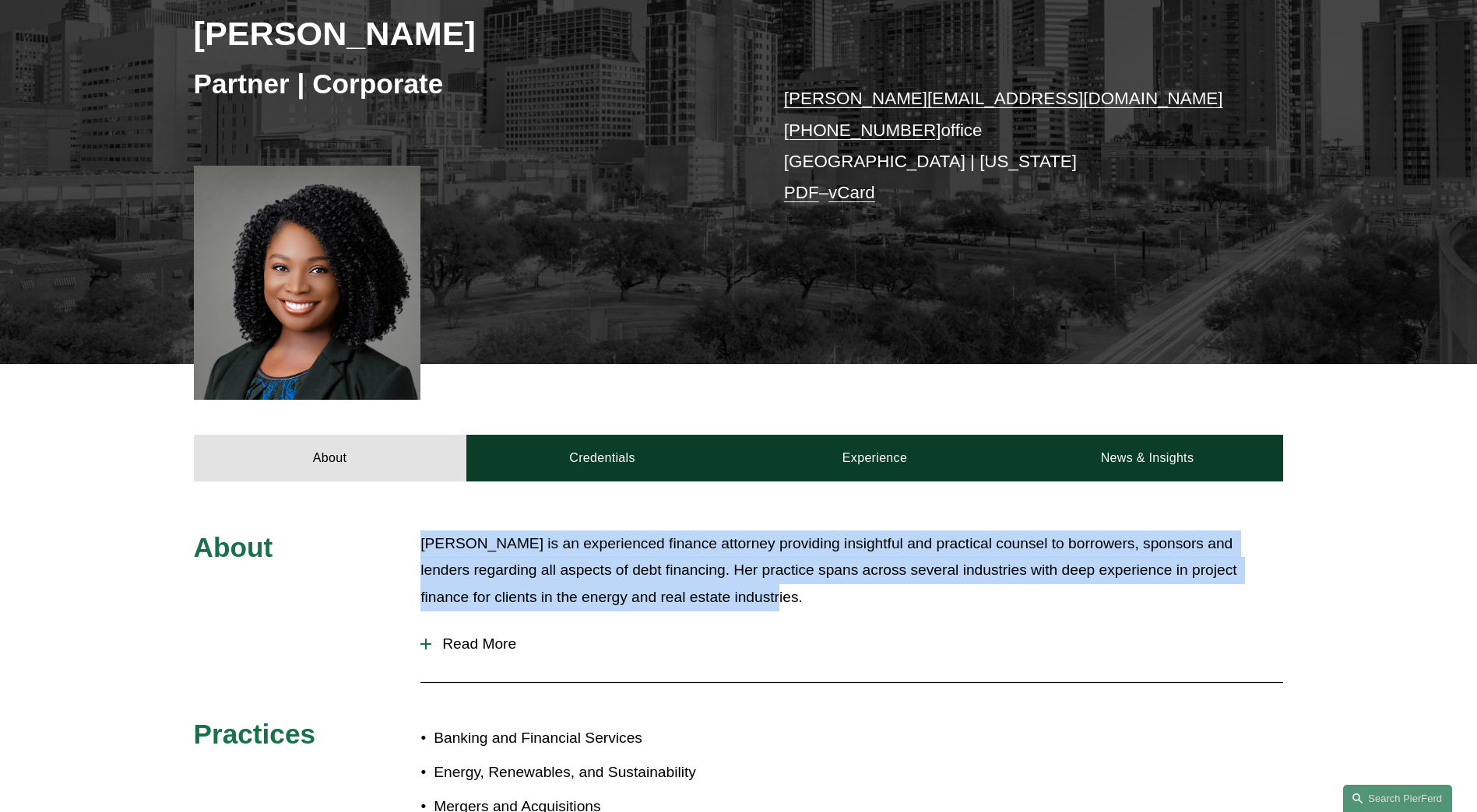
drag, startPoint x: 661, startPoint y: 597, endPoint x: 423, endPoint y: 547, distance: 243.2
click at [423, 547] on p "[PERSON_NAME] is an experienced finance attorney providing insightful and pract…" at bounding box center [852, 571] width 863 height 81
copy p "[PERSON_NAME] is an experienced finance attorney providing insightful and pract…"
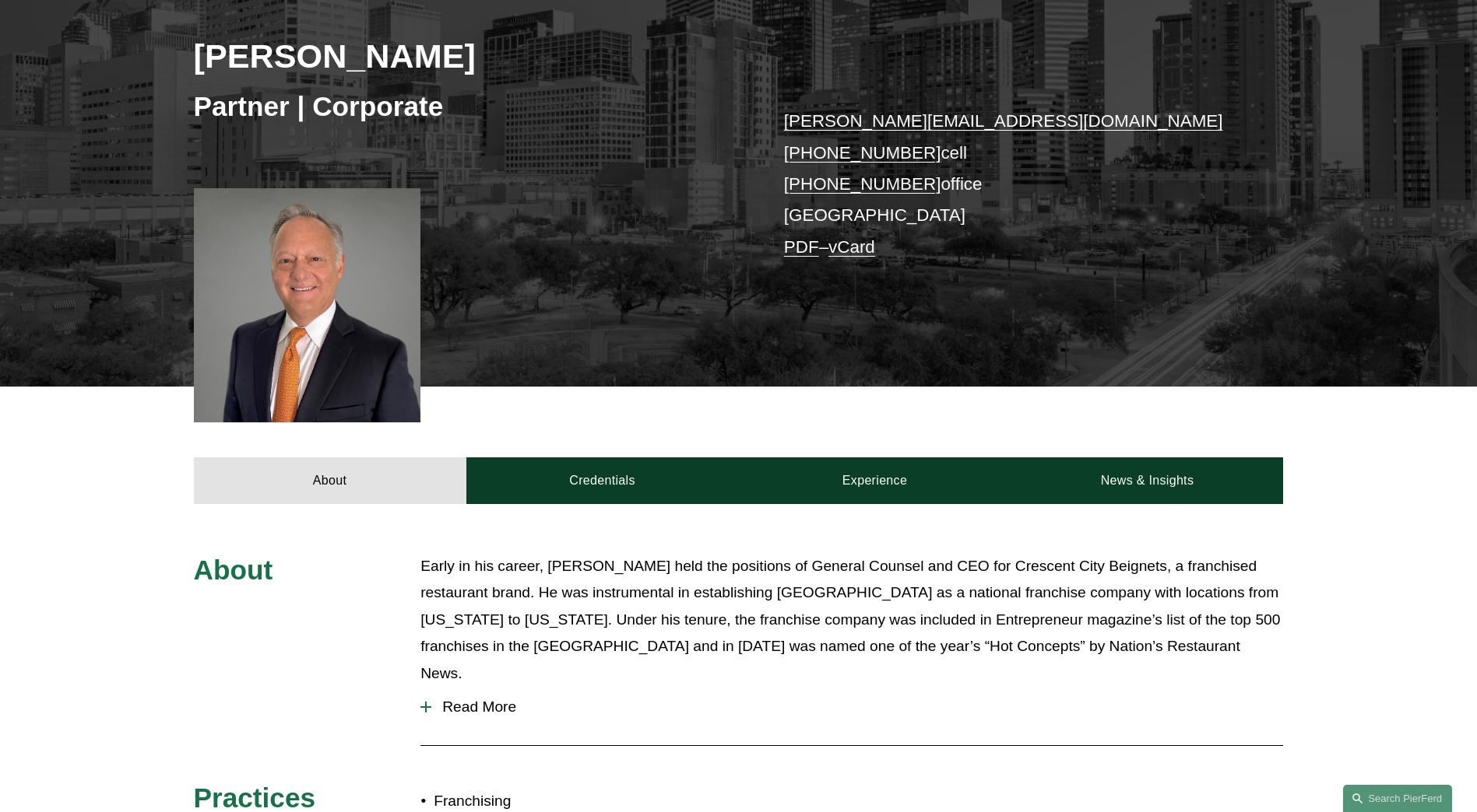
scroll to position [363, 0]
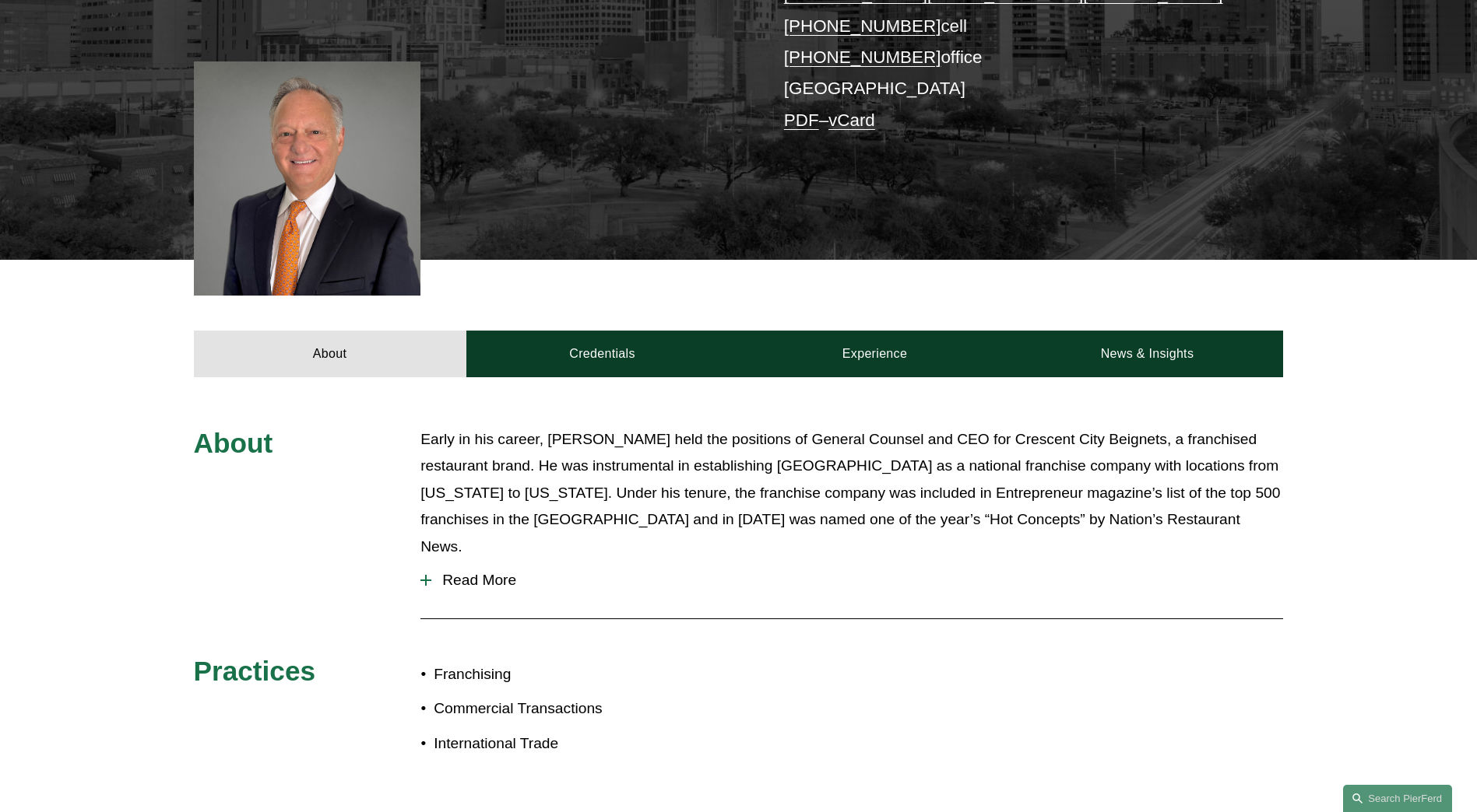
click at [474, 572] on span "Read More" at bounding box center [857, 580] width 852 height 17
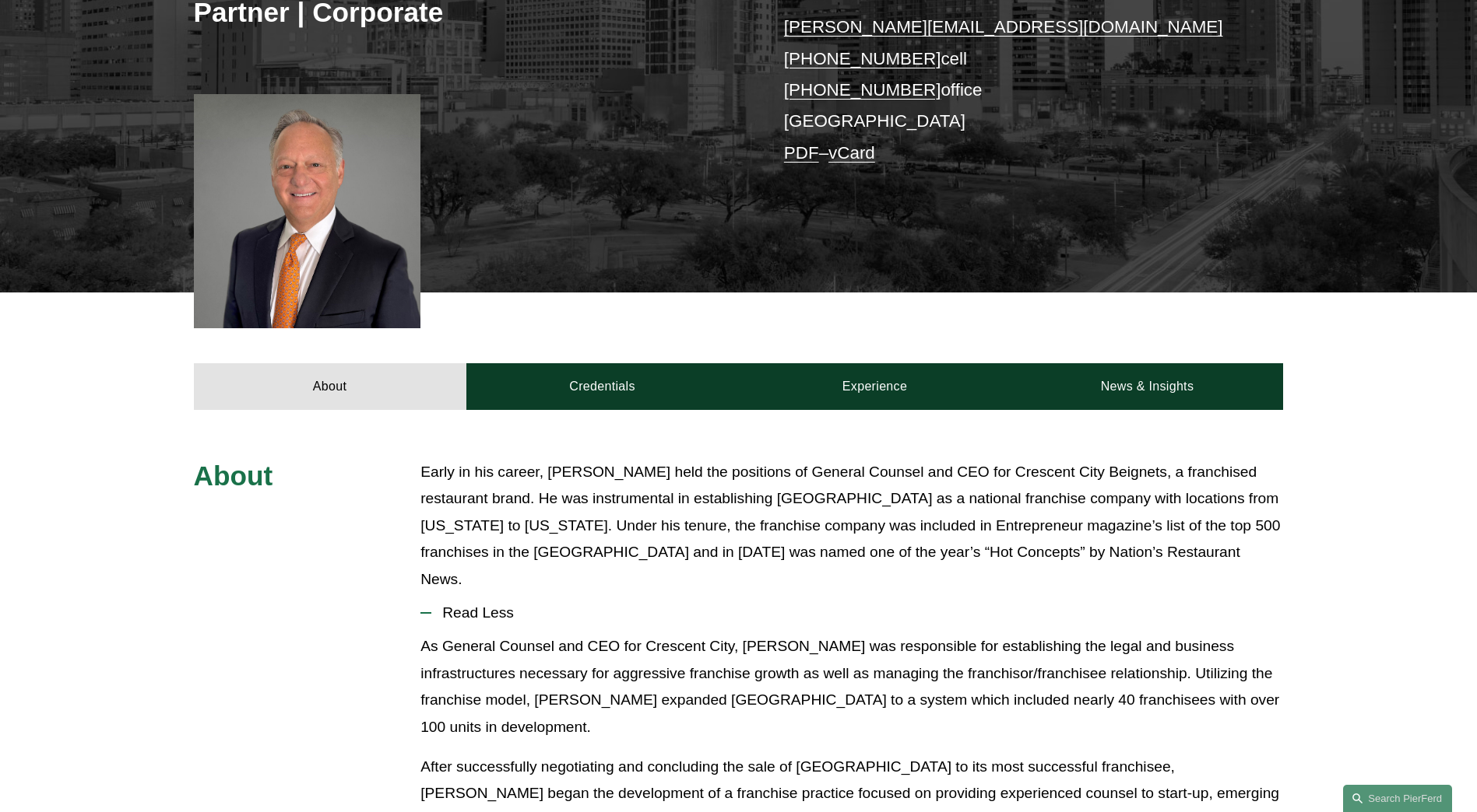
scroll to position [311, 0]
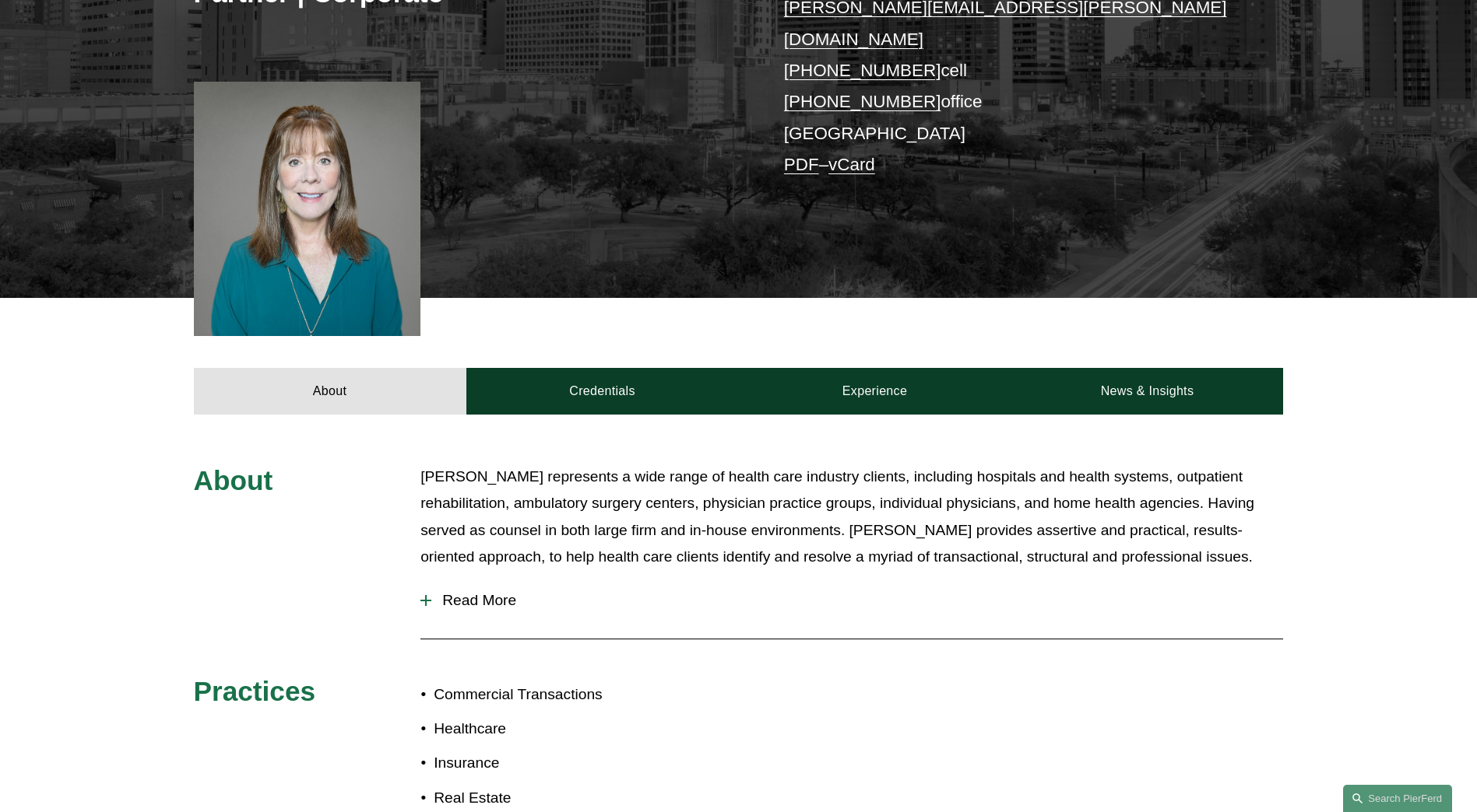
scroll to position [363, 0]
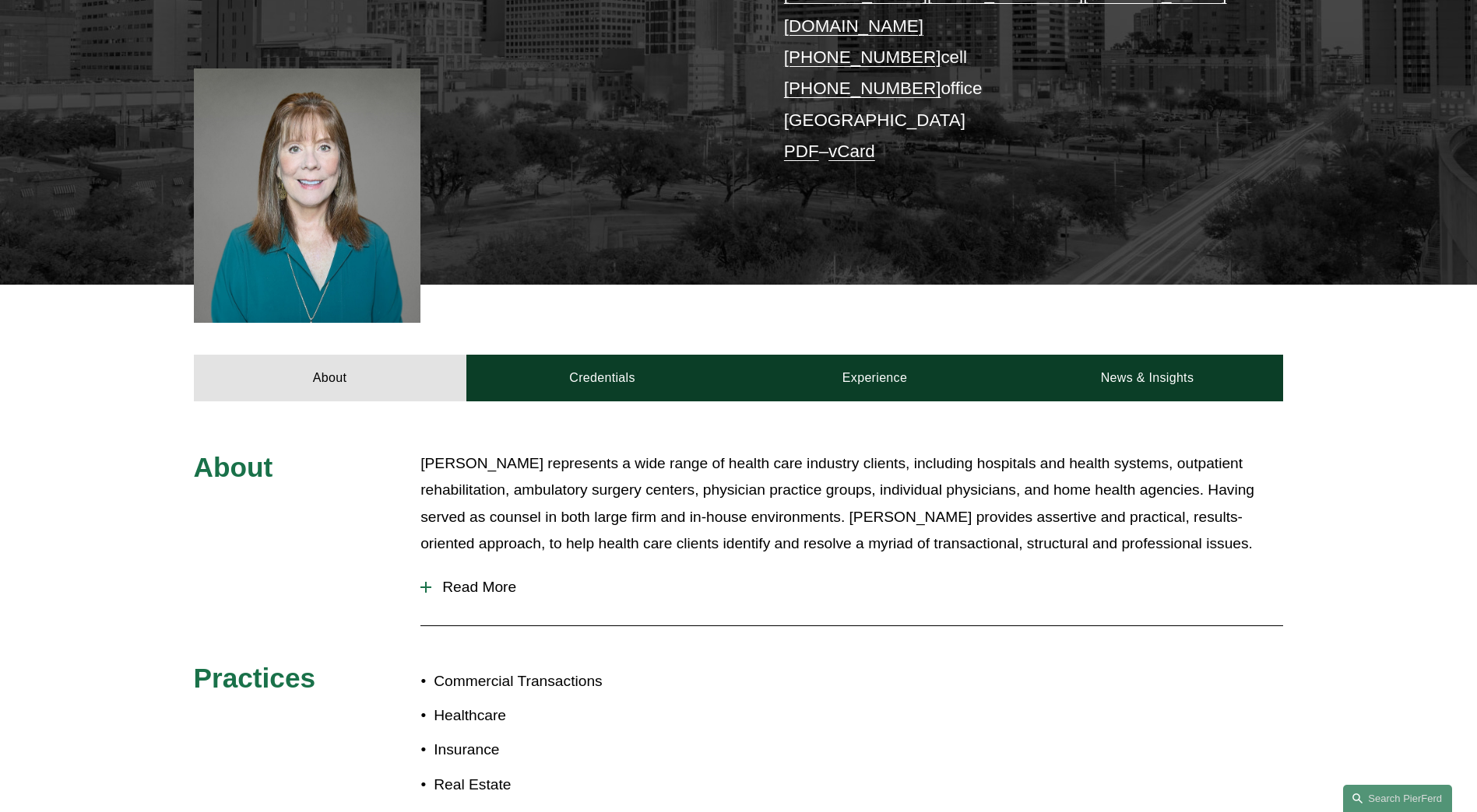
click at [440, 579] on span "Read More" at bounding box center [857, 587] width 852 height 17
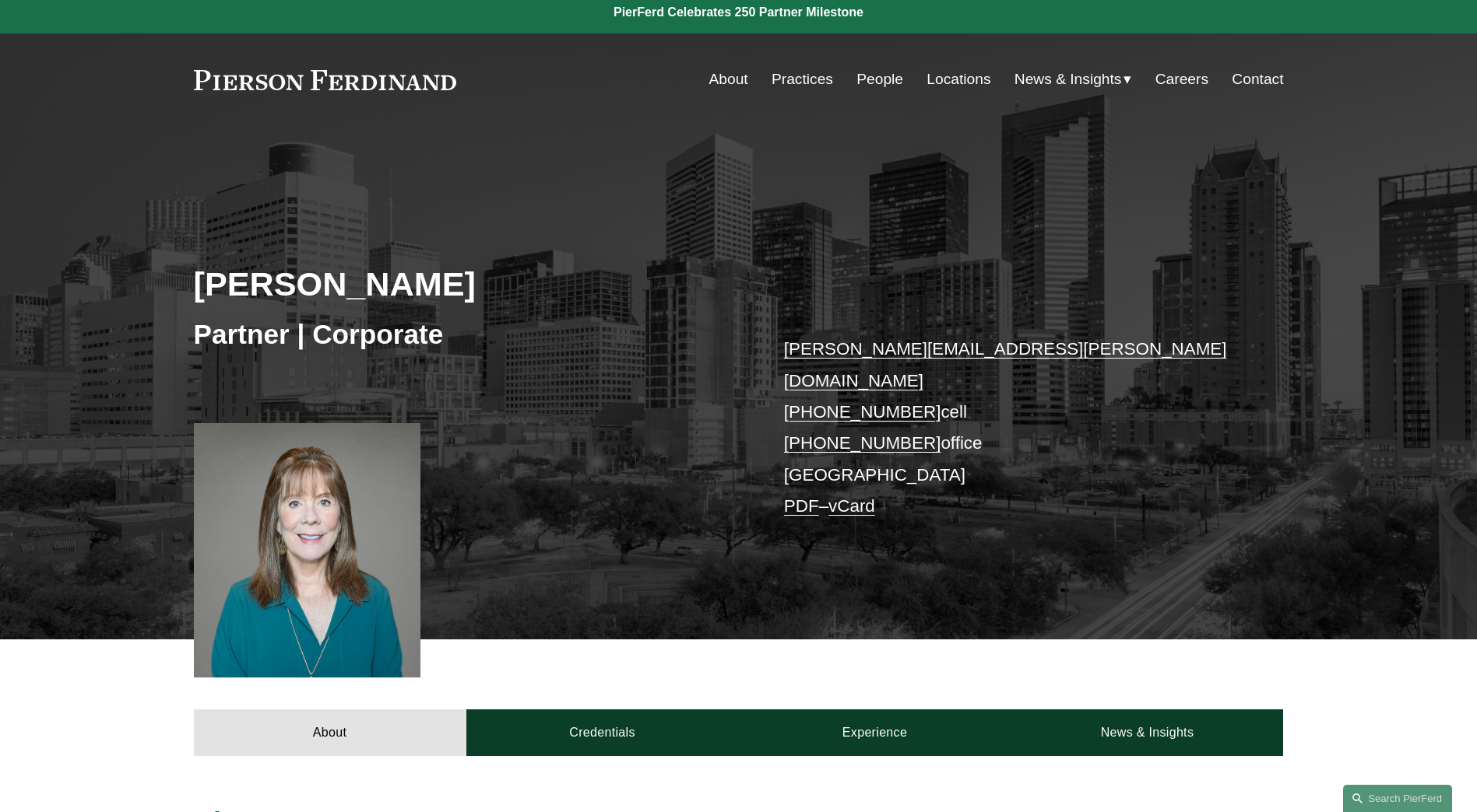
scroll to position [0, 0]
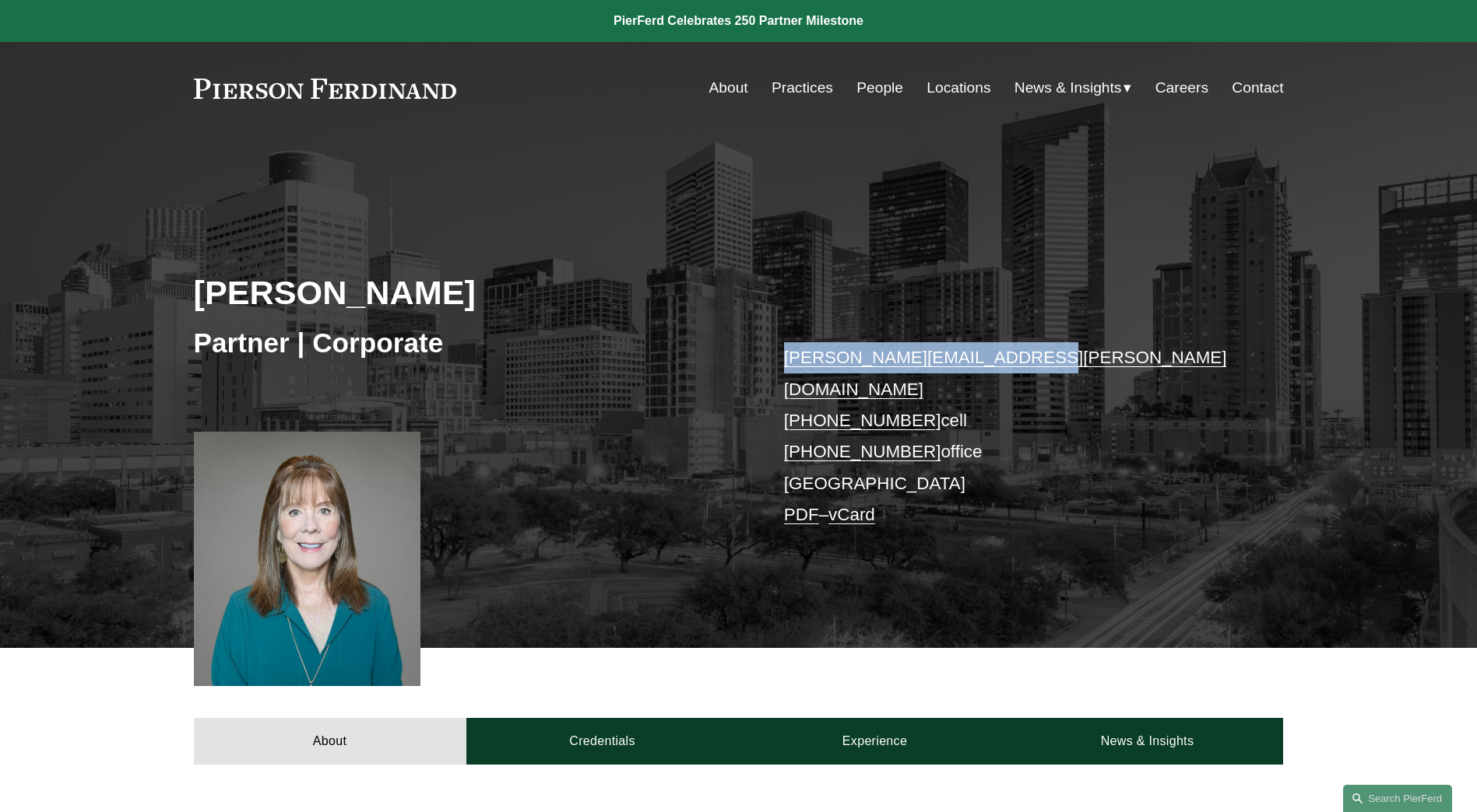
drag, startPoint x: 1026, startPoint y: 358, endPoint x: 761, endPoint y: 362, distance: 265.0
click at [761, 362] on div "[PERSON_NAME] Partner | Corporate [PERSON_NAME][EMAIL_ADDRESS][PERSON_NAME][DOM…" at bounding box center [738, 414] width 1477 height 469
copy link "[PERSON_NAME][EMAIL_ADDRESS][PERSON_NAME][DOMAIN_NAME]"
drag, startPoint x: 765, startPoint y: 422, endPoint x: 917, endPoint y: 423, distance: 152.0
click at [917, 423] on div "[PERSON_NAME] Partner | Corporate [PERSON_NAME][EMAIL_ADDRESS][PERSON_NAME][DOM…" at bounding box center [738, 414] width 1477 height 469
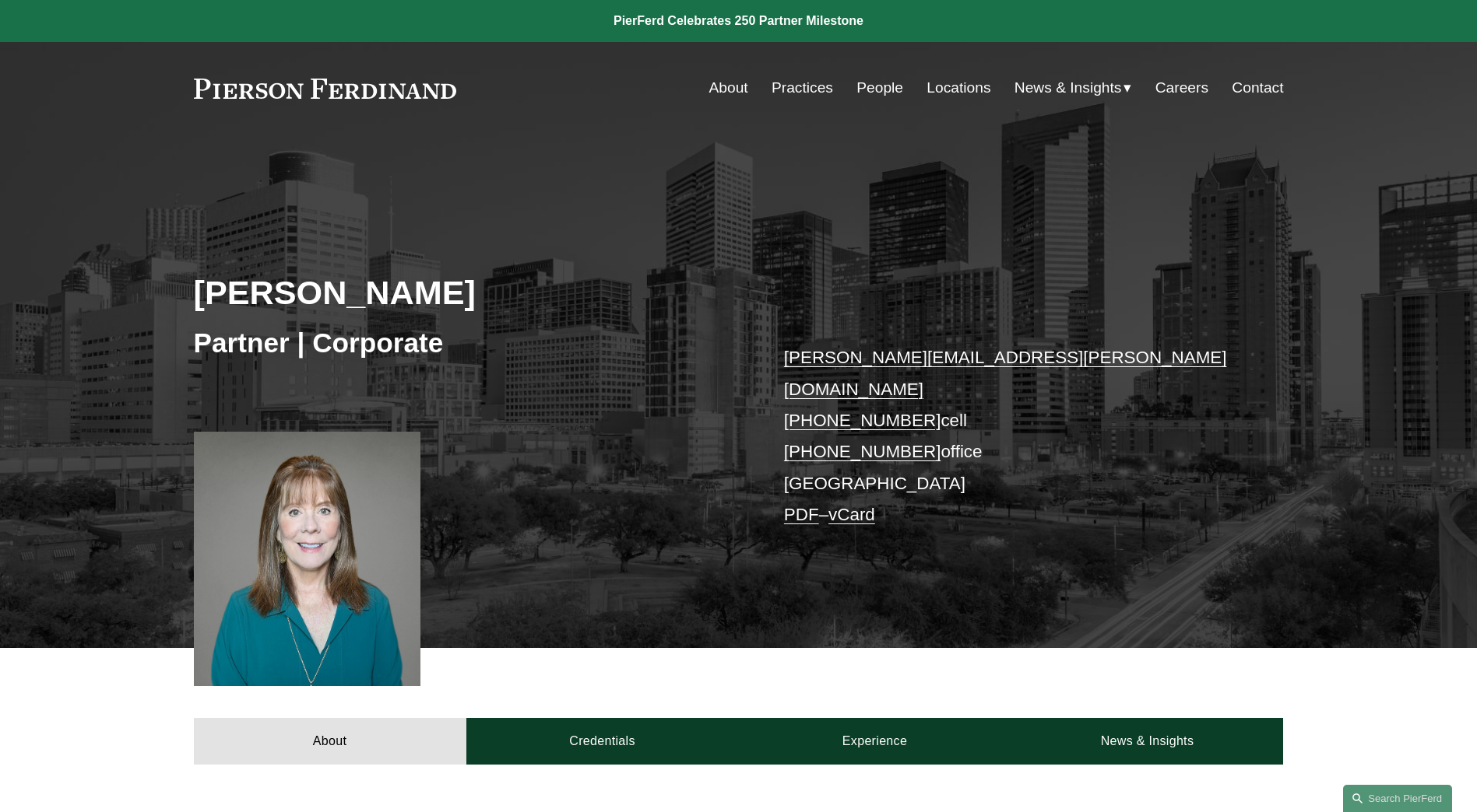
drag, startPoint x: 917, startPoint y: 423, endPoint x: 890, endPoint y: 507, distance: 88.2
click at [914, 529] on div "[PERSON_NAME] Partner | Corporate [PERSON_NAME][EMAIL_ADDRESS][PERSON_NAME][DOM…" at bounding box center [738, 414] width 1477 height 469
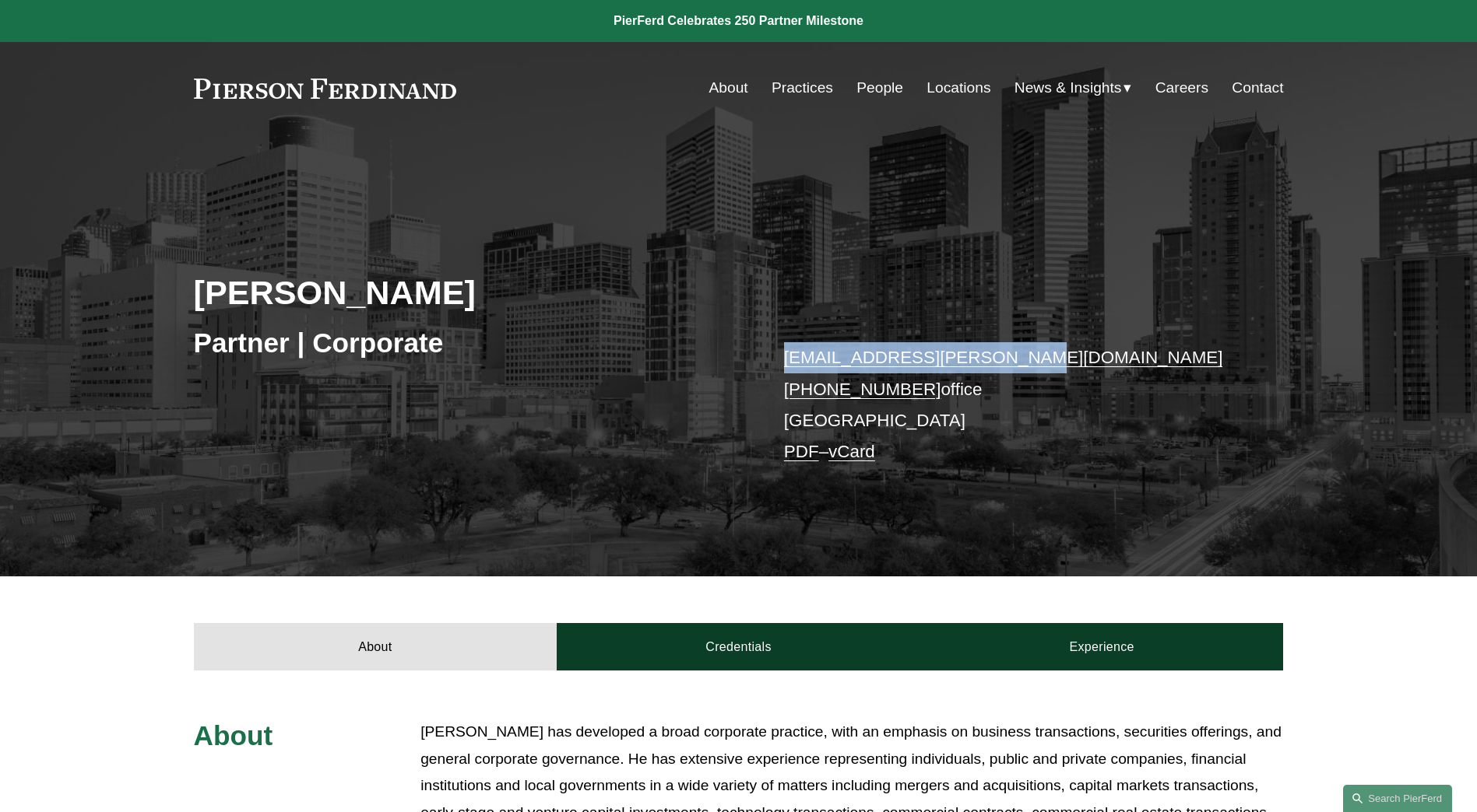
drag, startPoint x: 1018, startPoint y: 355, endPoint x: 770, endPoint y: 355, distance: 248.0
click at [770, 355] on div "[PERSON_NAME] Partner | Corporate [EMAIL_ADDRESS][PERSON_NAME][DOMAIN_NAME] [PH…" at bounding box center [738, 378] width 1477 height 398
copy link "[EMAIL_ADDRESS][PERSON_NAME][DOMAIN_NAME]"
drag, startPoint x: 776, startPoint y: 390, endPoint x: 971, endPoint y: 405, distance: 195.6
click at [971, 405] on div "[PERSON_NAME] Partner | Corporate [EMAIL_ADDRESS][PERSON_NAME][DOMAIN_NAME] [PH…" at bounding box center [738, 378] width 1477 height 398
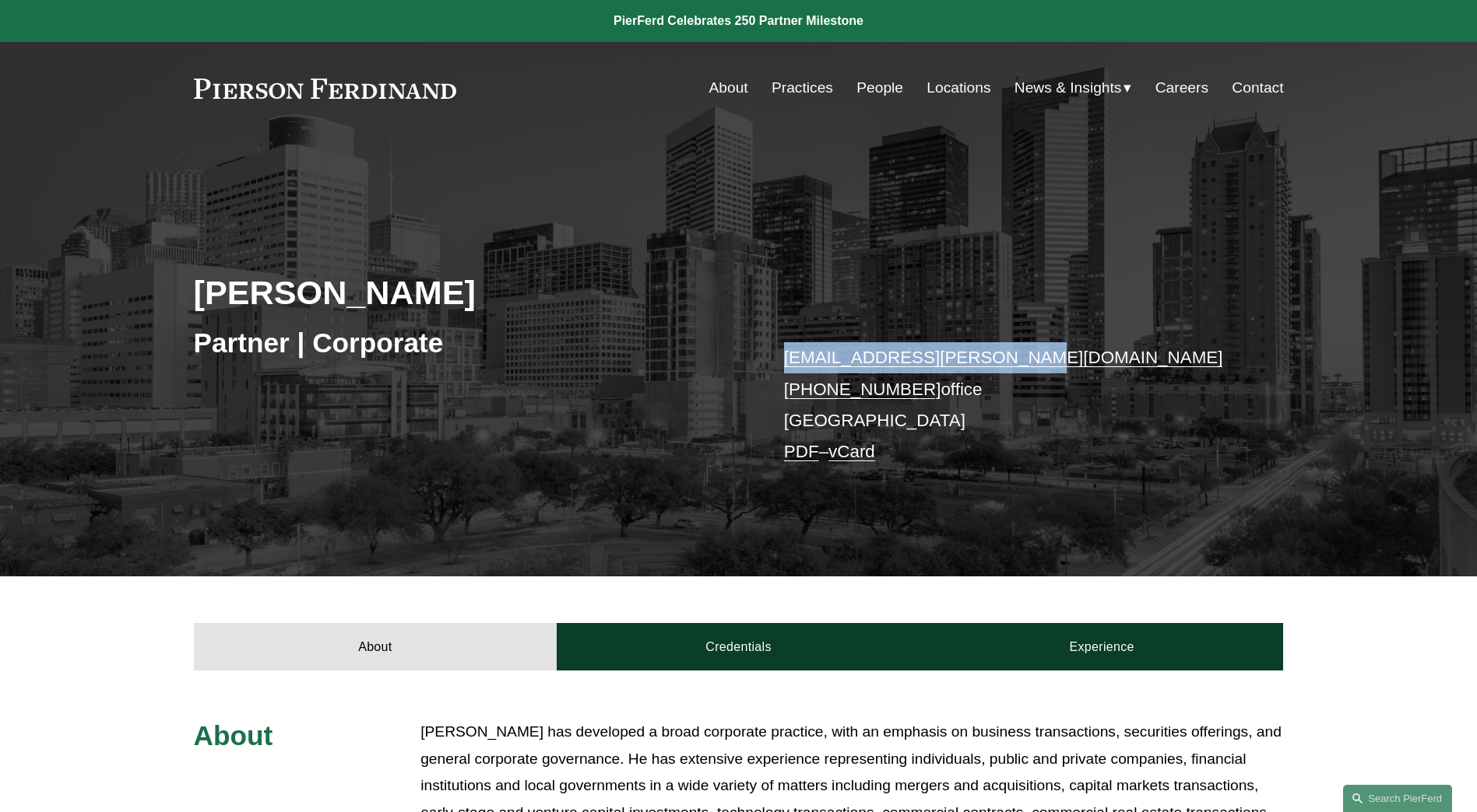
copy p "[PHONE_NUMBER] office"
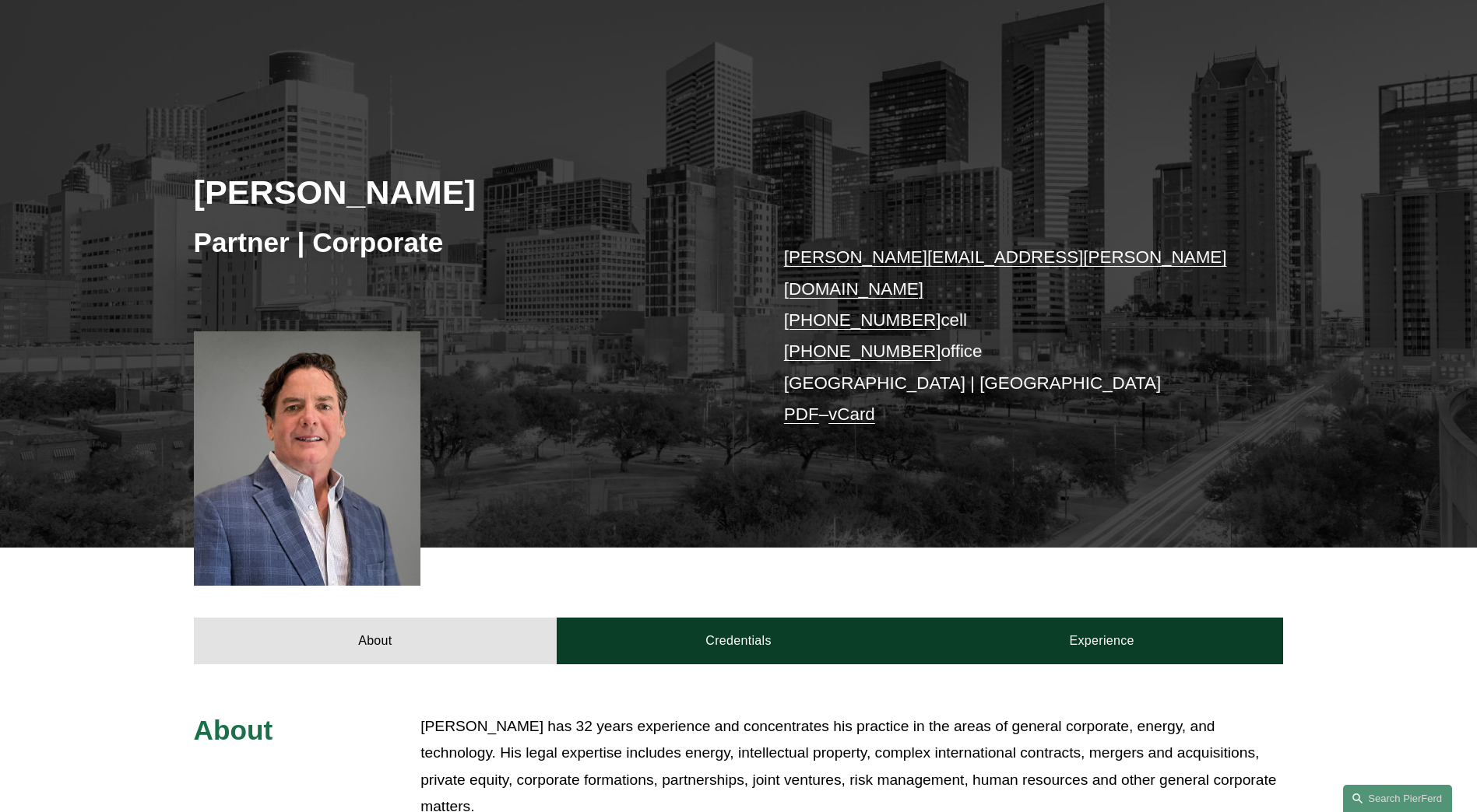
scroll to position [52, 0]
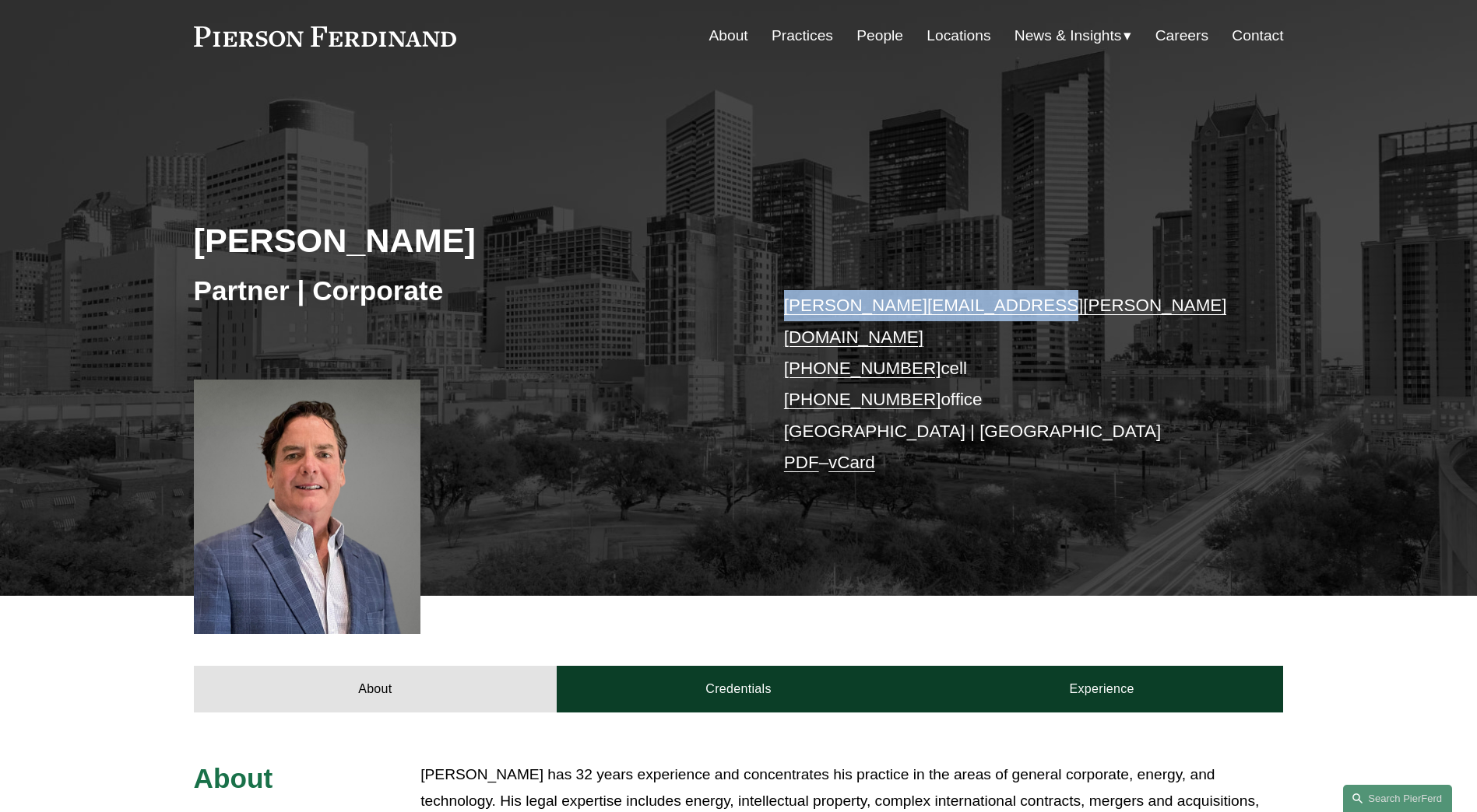
drag, startPoint x: 797, startPoint y: 305, endPoint x: 1060, endPoint y: 314, distance: 263.2
click at [1060, 314] on div "[PERSON_NAME] Partner | Corporate [PERSON_NAME][EMAIL_ADDRESS][PERSON_NAME][DOM…" at bounding box center [738, 362] width 1477 height 469
copy link "[PERSON_NAME][EMAIL_ADDRESS][PERSON_NAME][DOMAIN_NAME]"
drag, startPoint x: 776, startPoint y: 370, endPoint x: 912, endPoint y: 371, distance: 136.0
click at [912, 371] on div "[PERSON_NAME] Partner | Corporate [PERSON_NAME][EMAIL_ADDRESS][PERSON_NAME][DOM…" at bounding box center [738, 362] width 1477 height 469
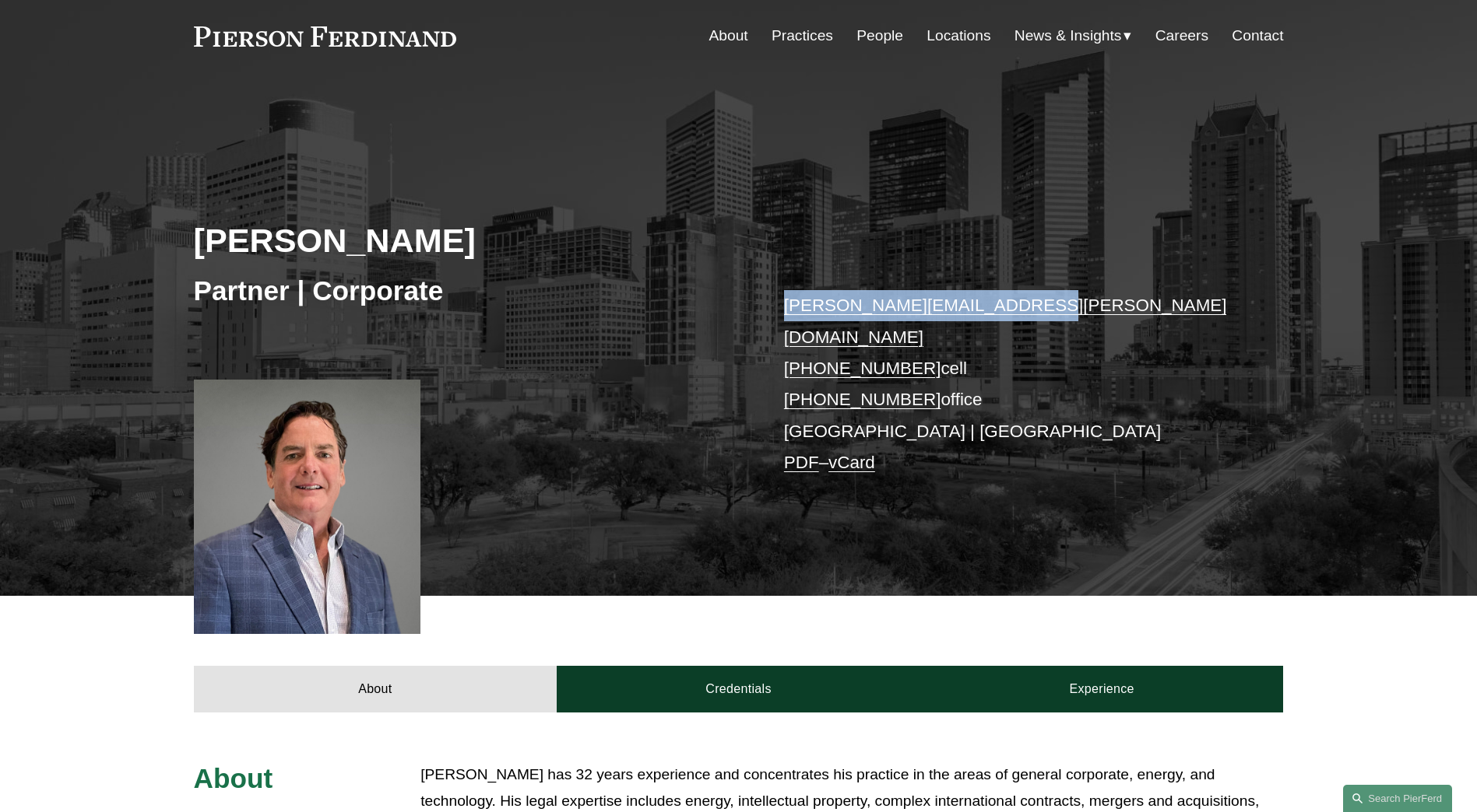
copy link "[PHONE_NUMBER]"
